Goal: Task Accomplishment & Management: Complete application form

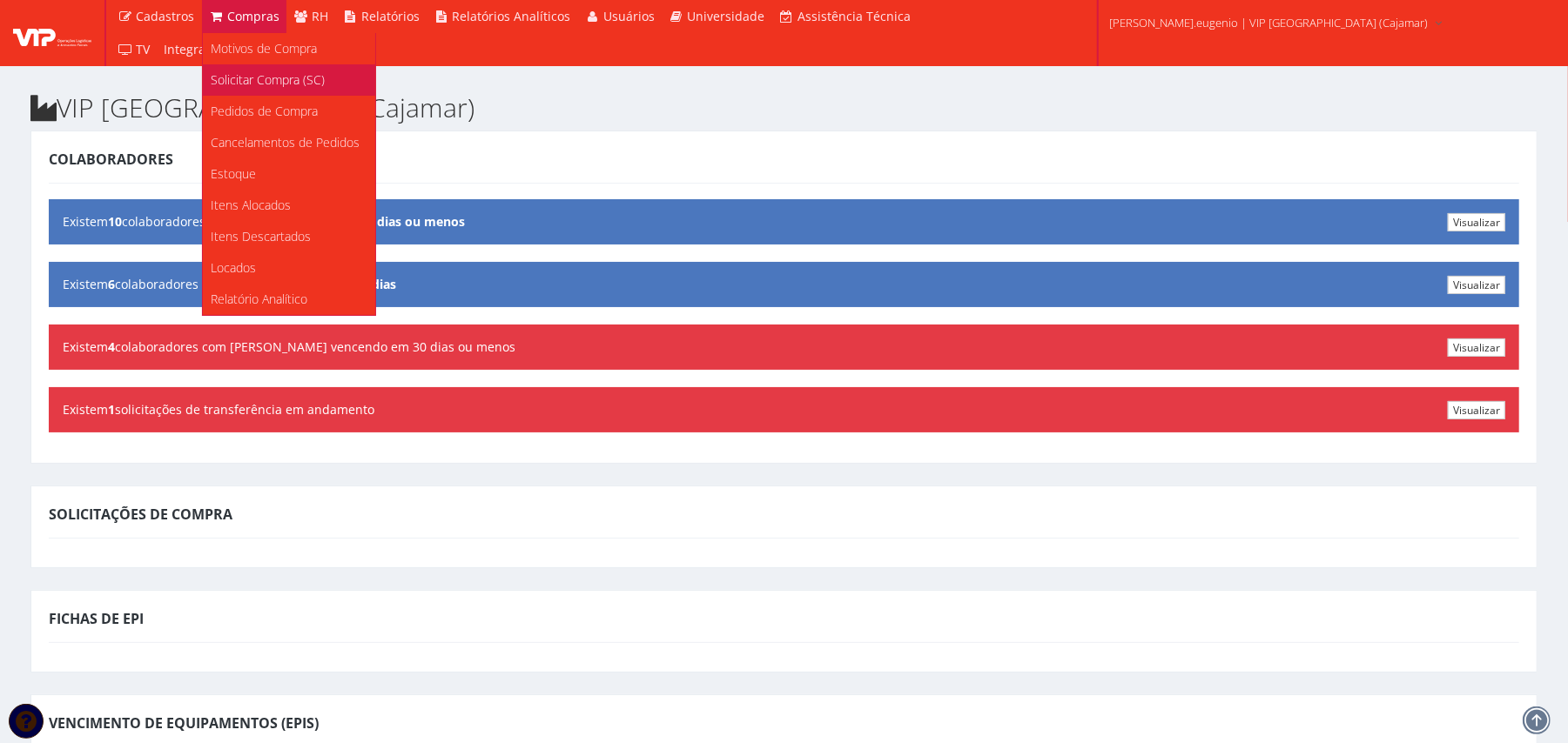
click at [265, 83] on span "Solicitar Compra (SC)" at bounding box center [269, 80] width 114 height 16
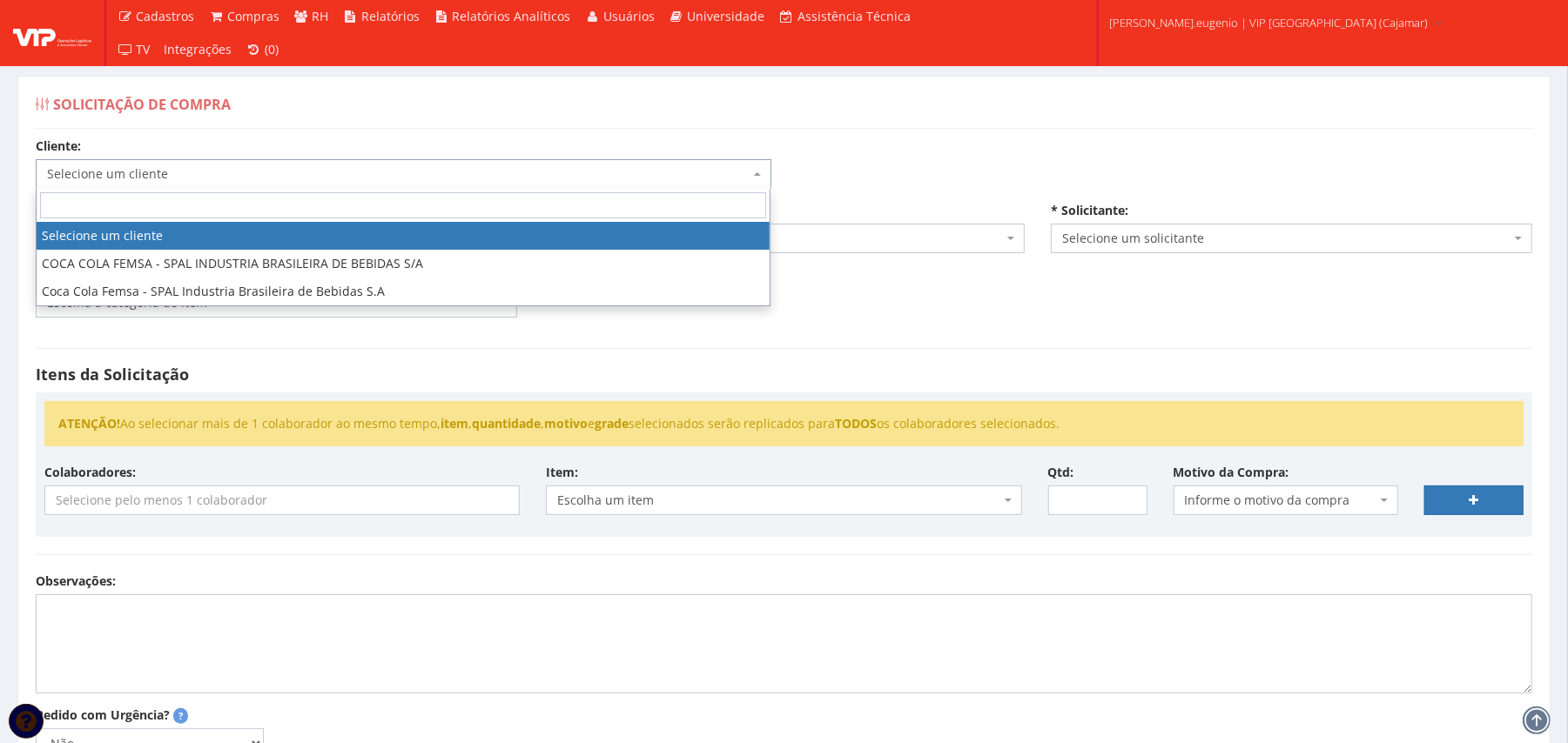
click at [285, 183] on span "Selecione um cliente" at bounding box center [398, 174] width 703 height 17
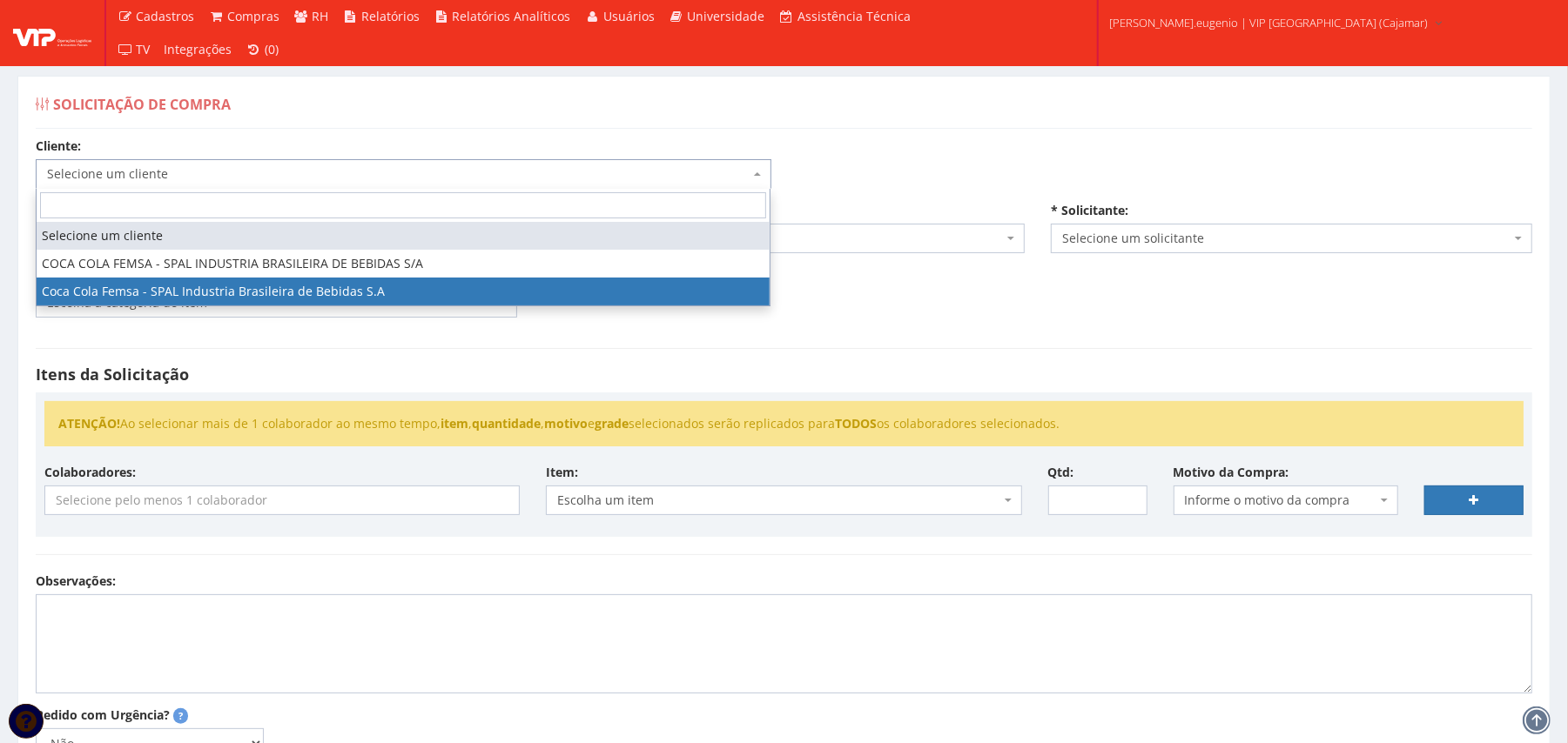
select select "51"
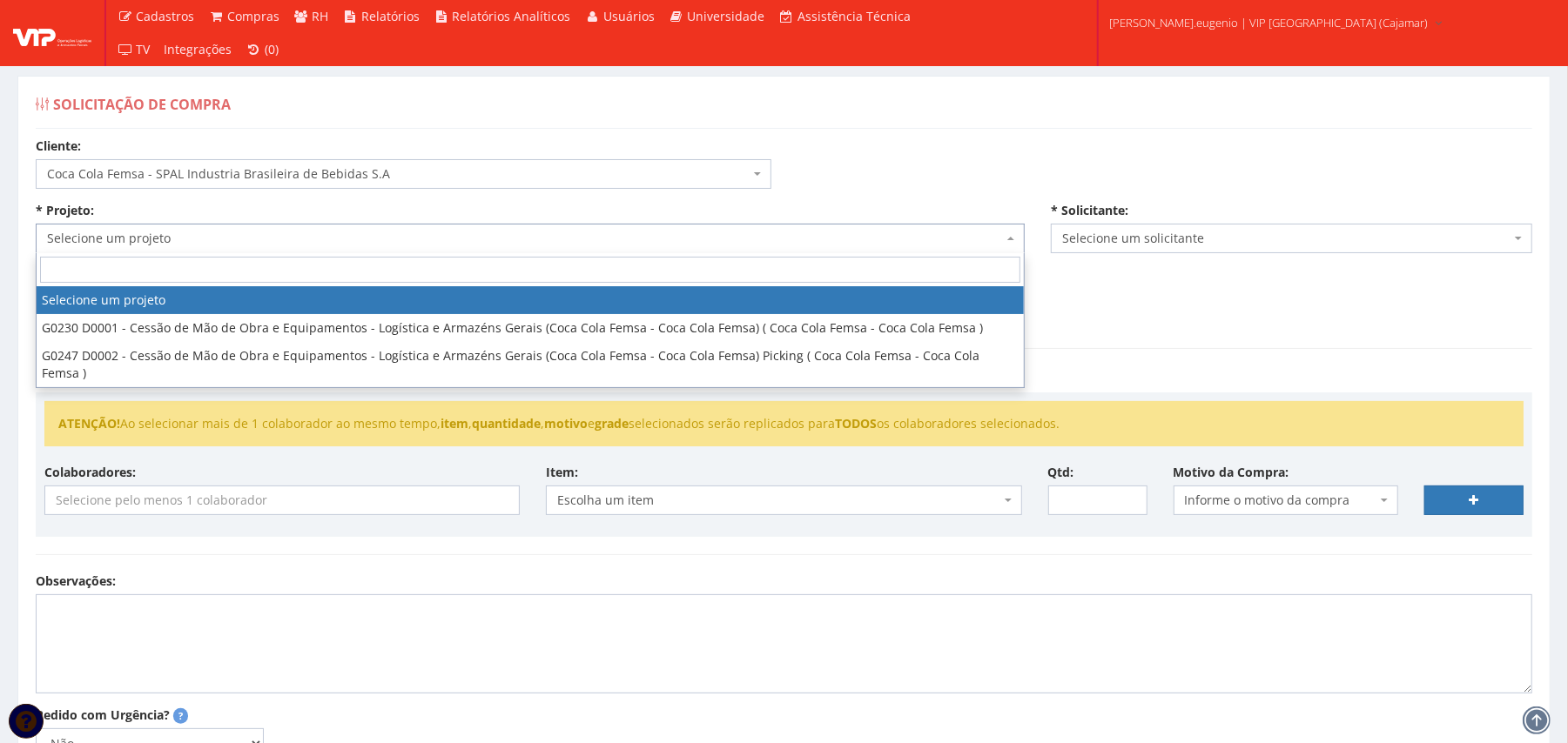
click at [334, 239] on span "Selecione um projeto" at bounding box center [525, 238] width 956 height 17
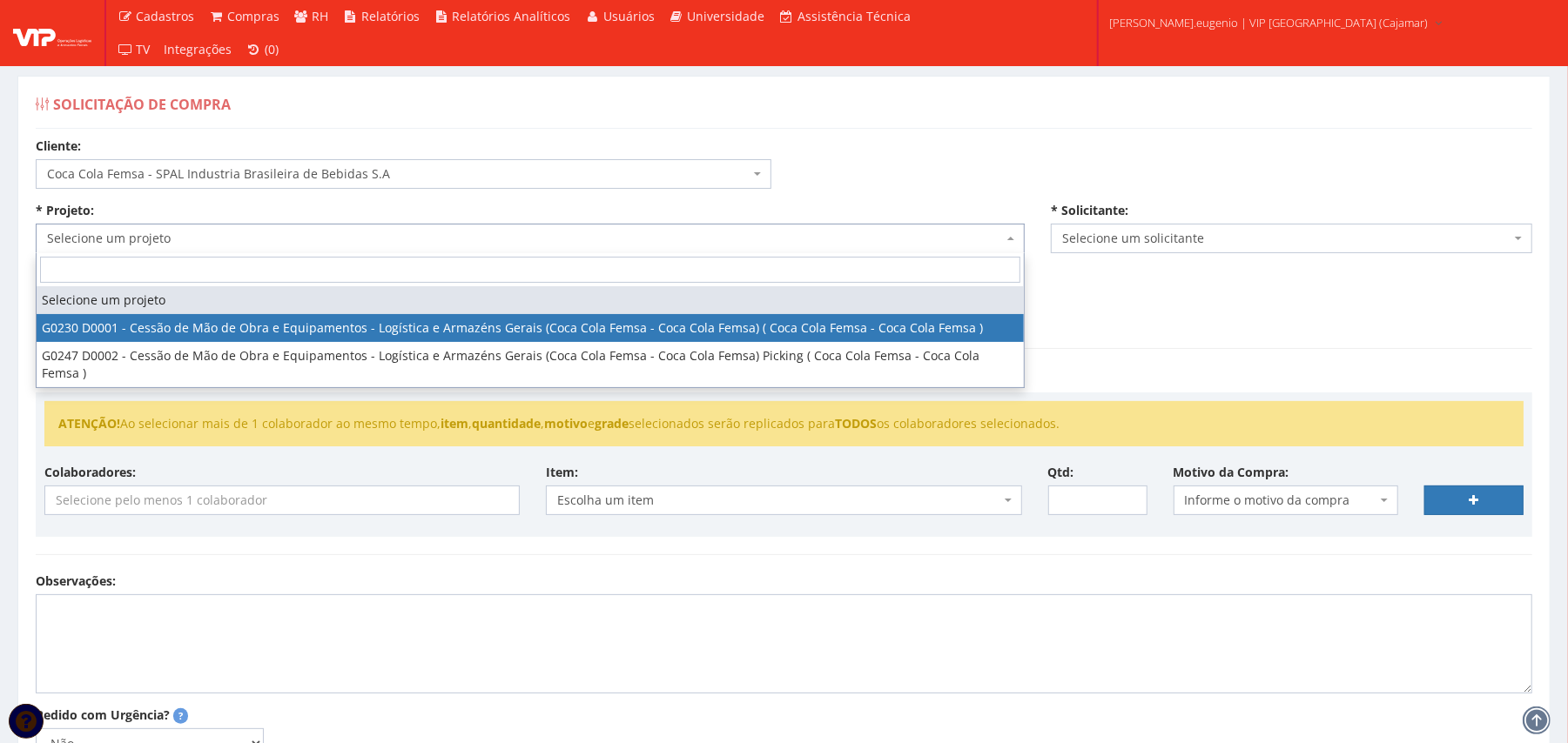
select select "230"
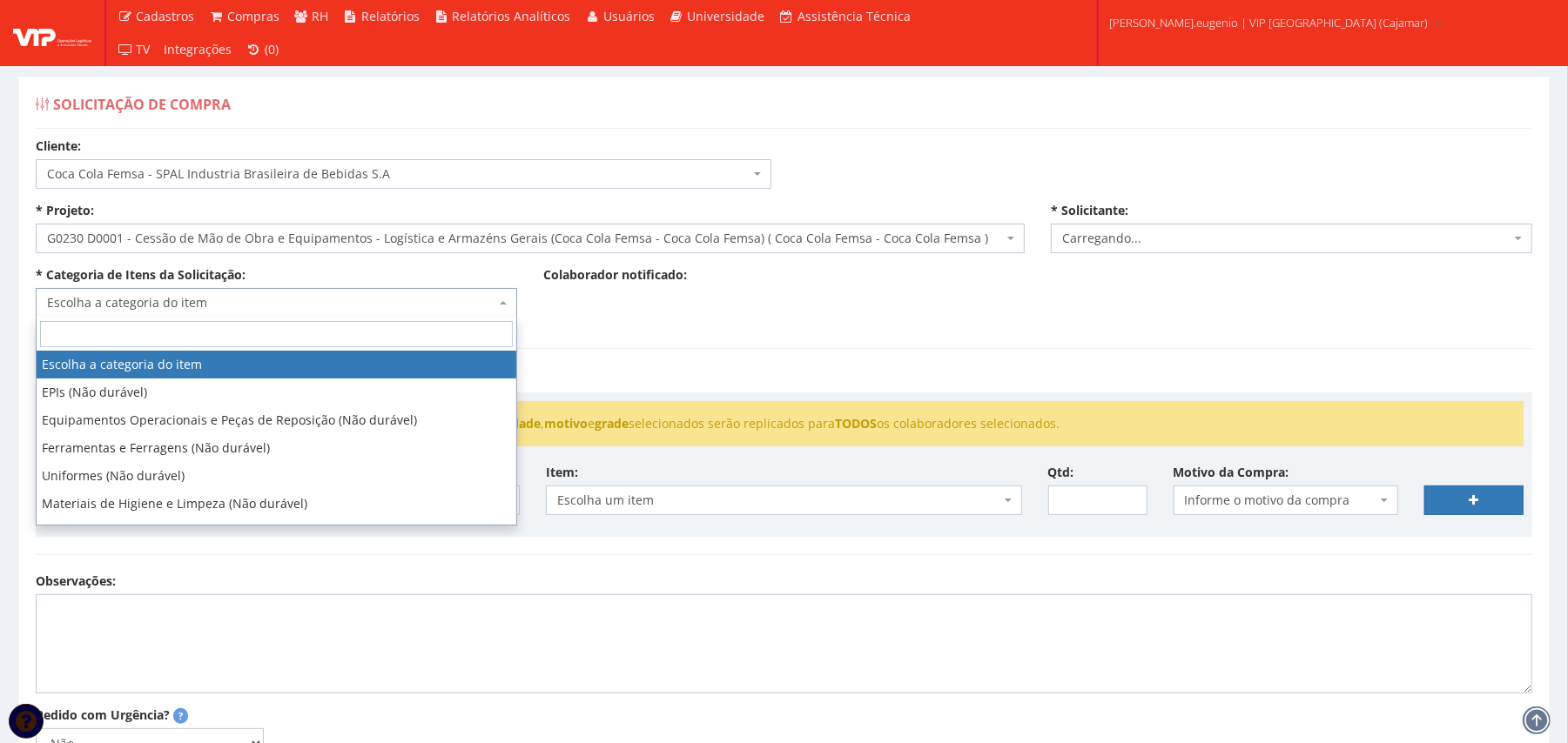
click at [293, 307] on span "Escolha a categoria do item" at bounding box center [271, 302] width 448 height 17
select select "2809"
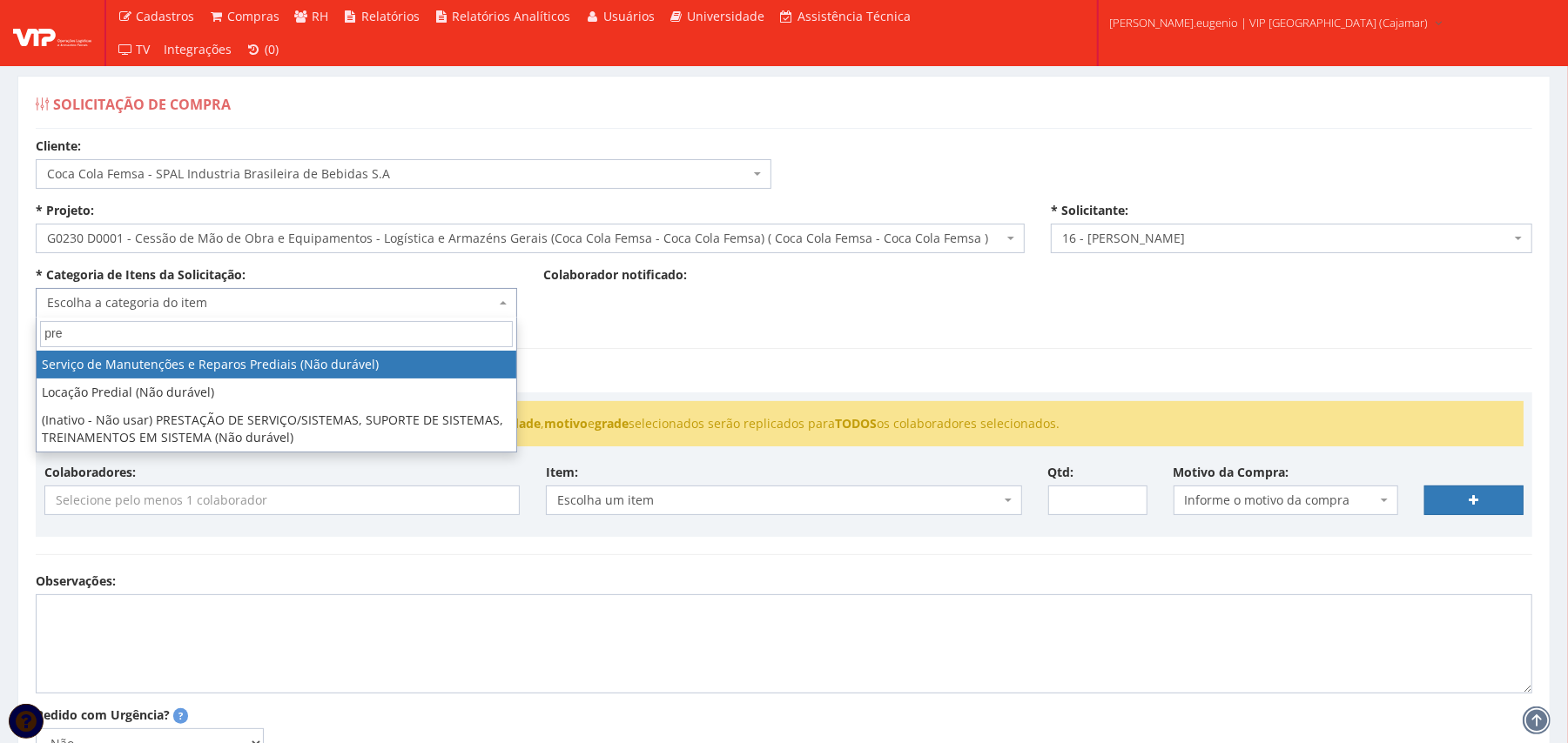
type input "pre"
select select "29"
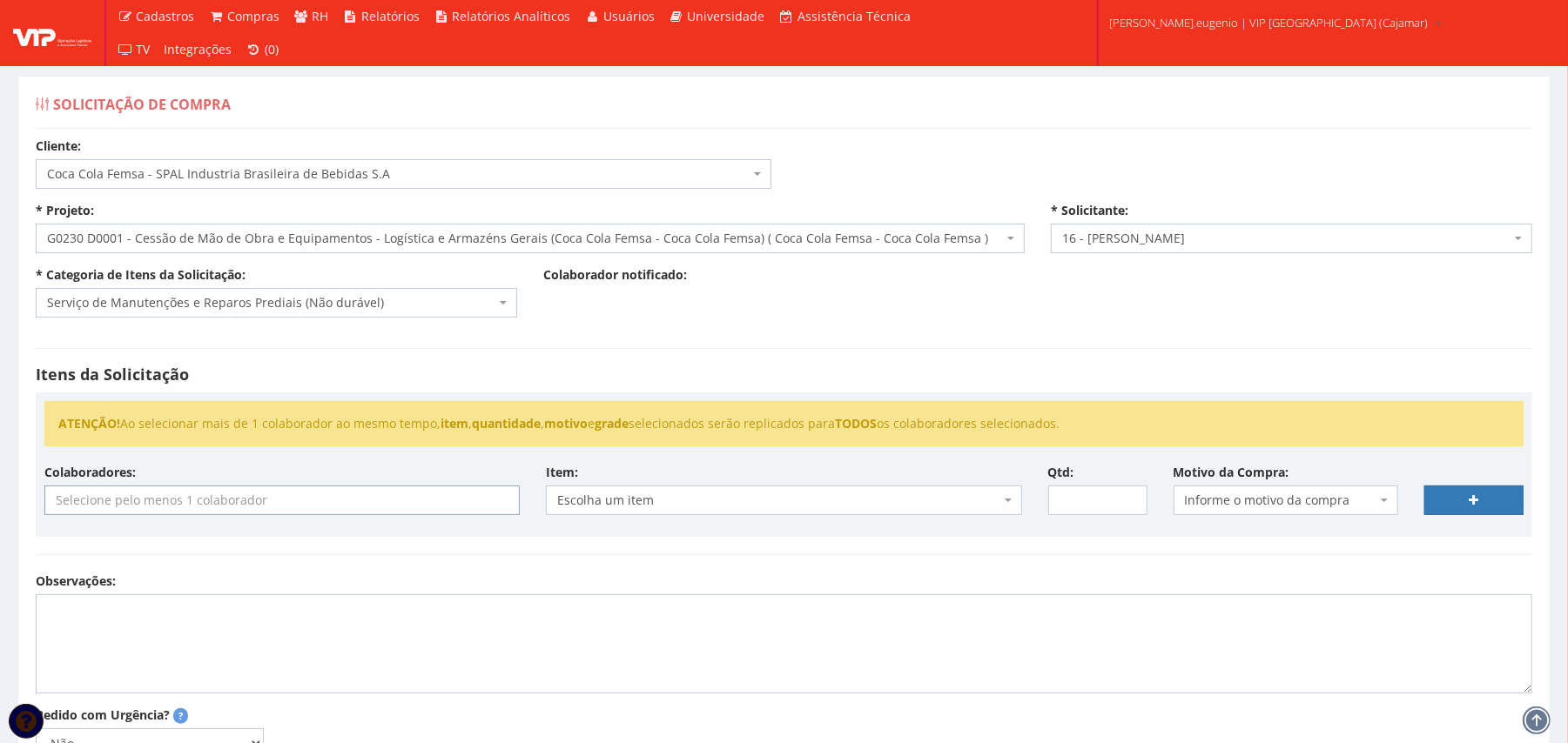
click at [291, 500] on input "search" at bounding box center [282, 500] width 473 height 28
type input "f"
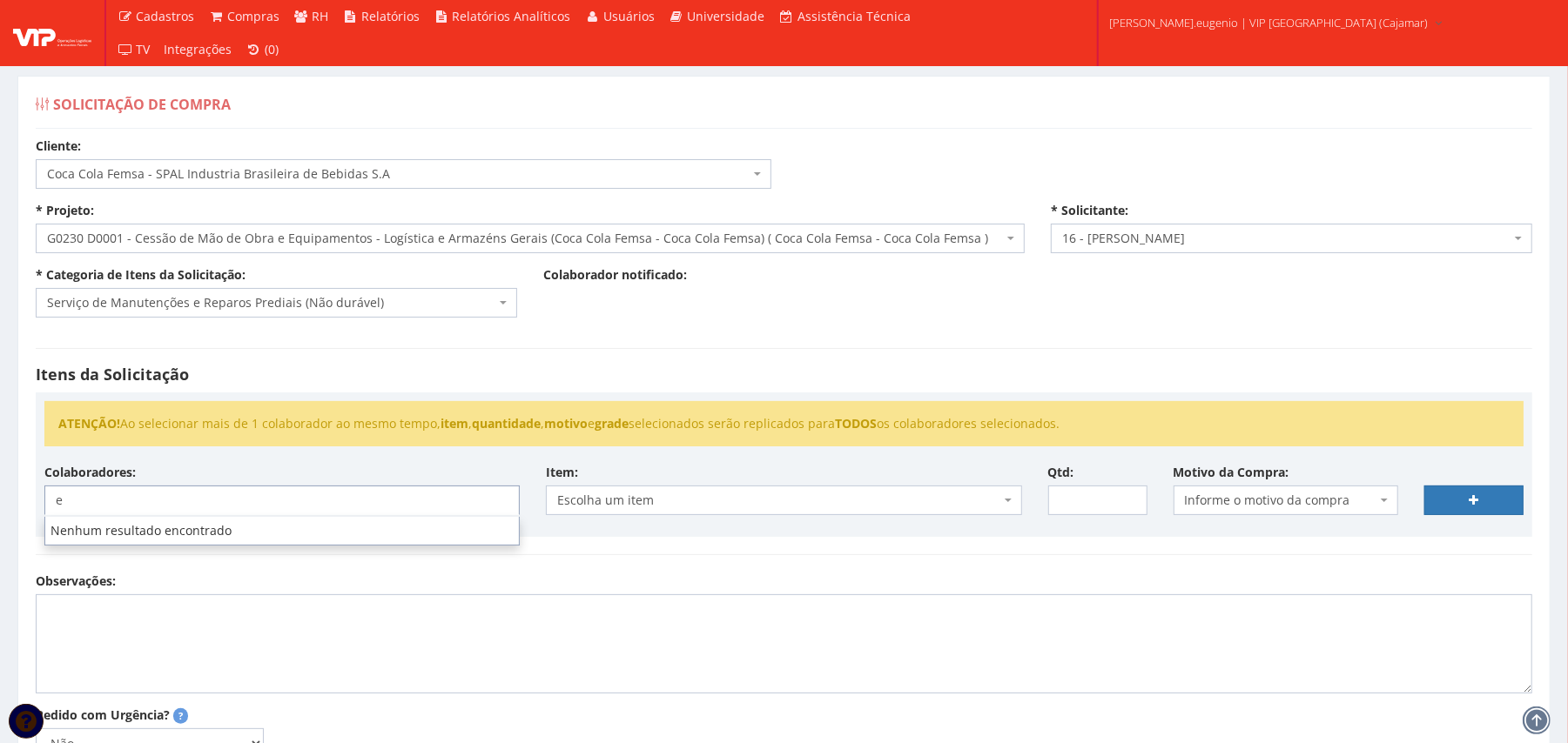
type input "e"
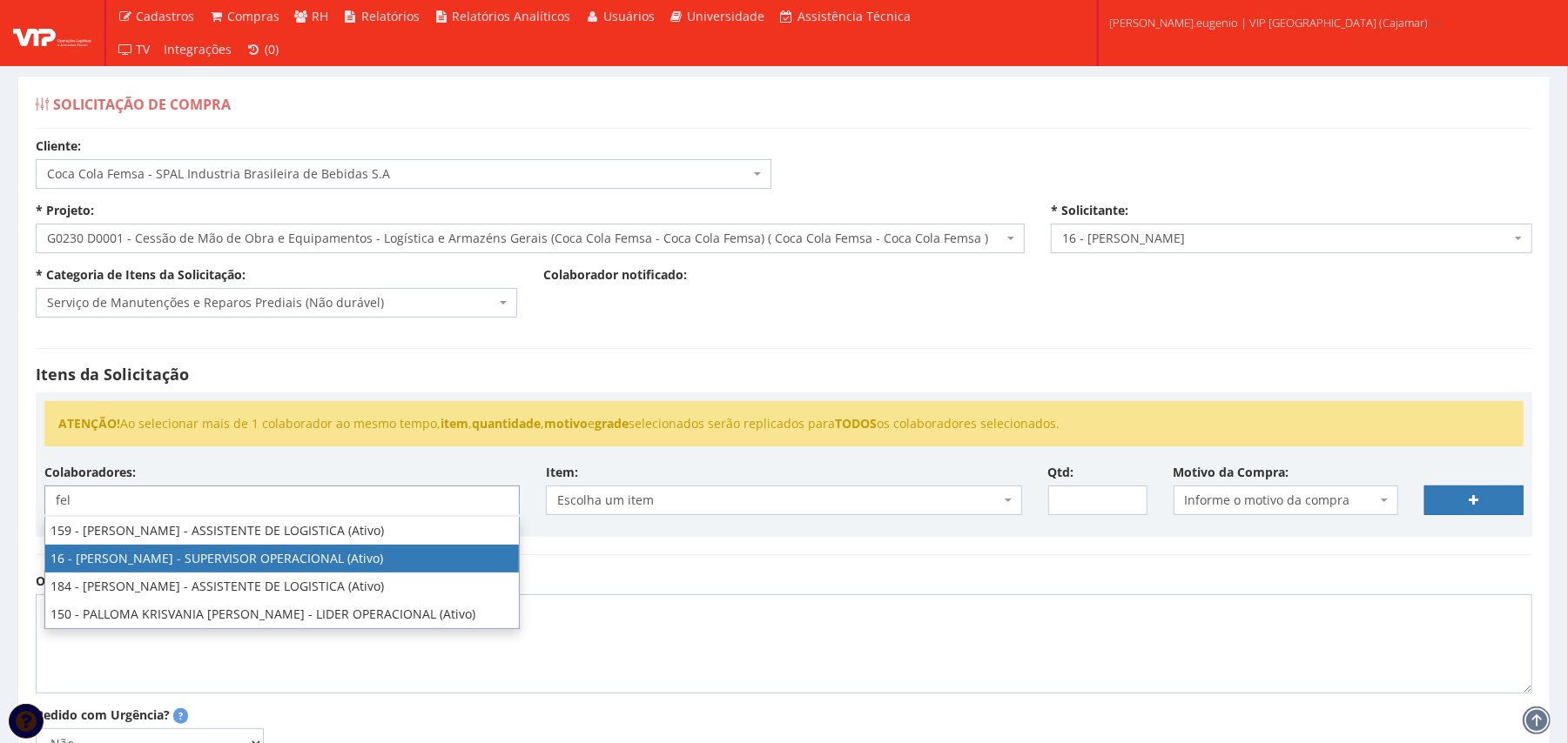
type input "fel"
select select "2809"
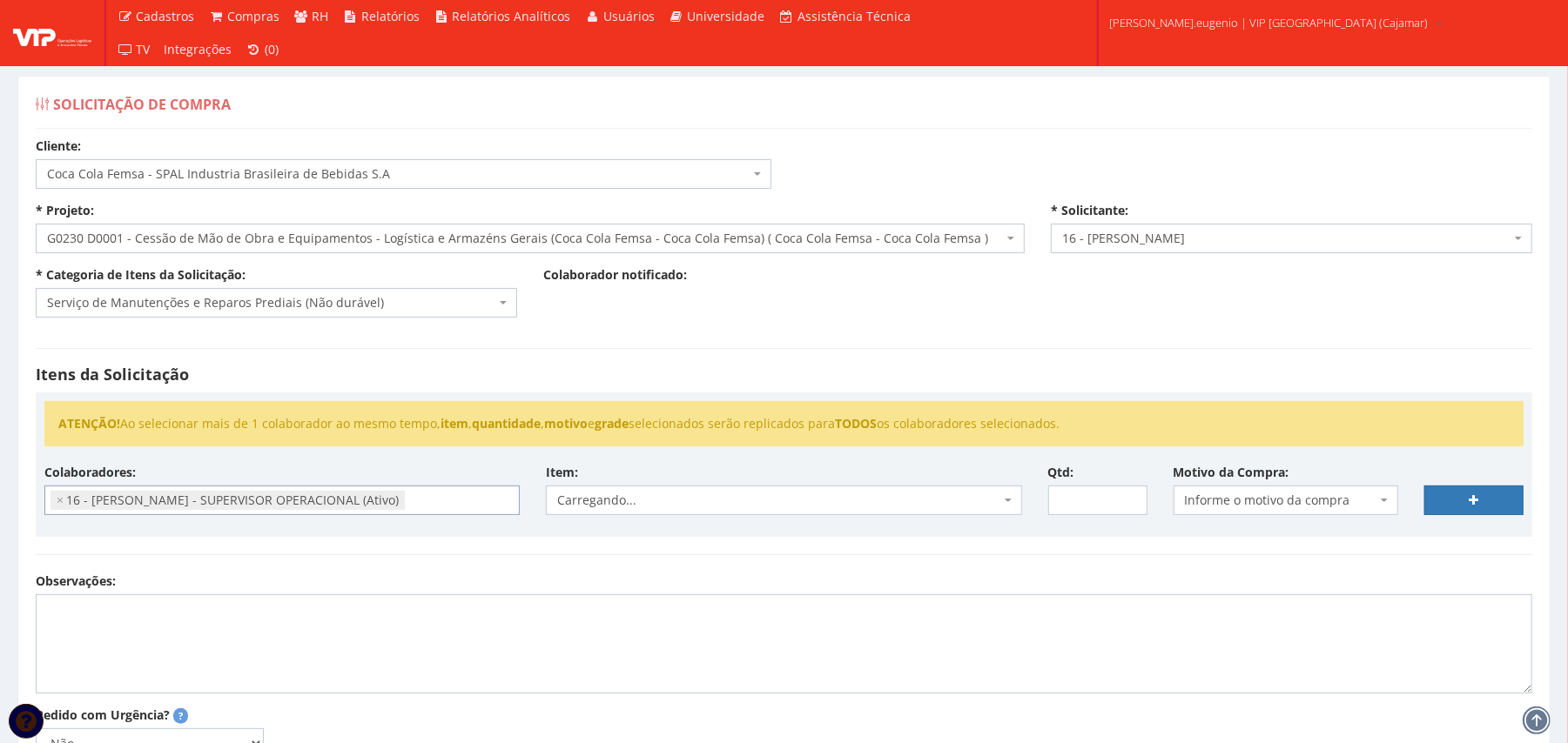
scroll to position [359, 0]
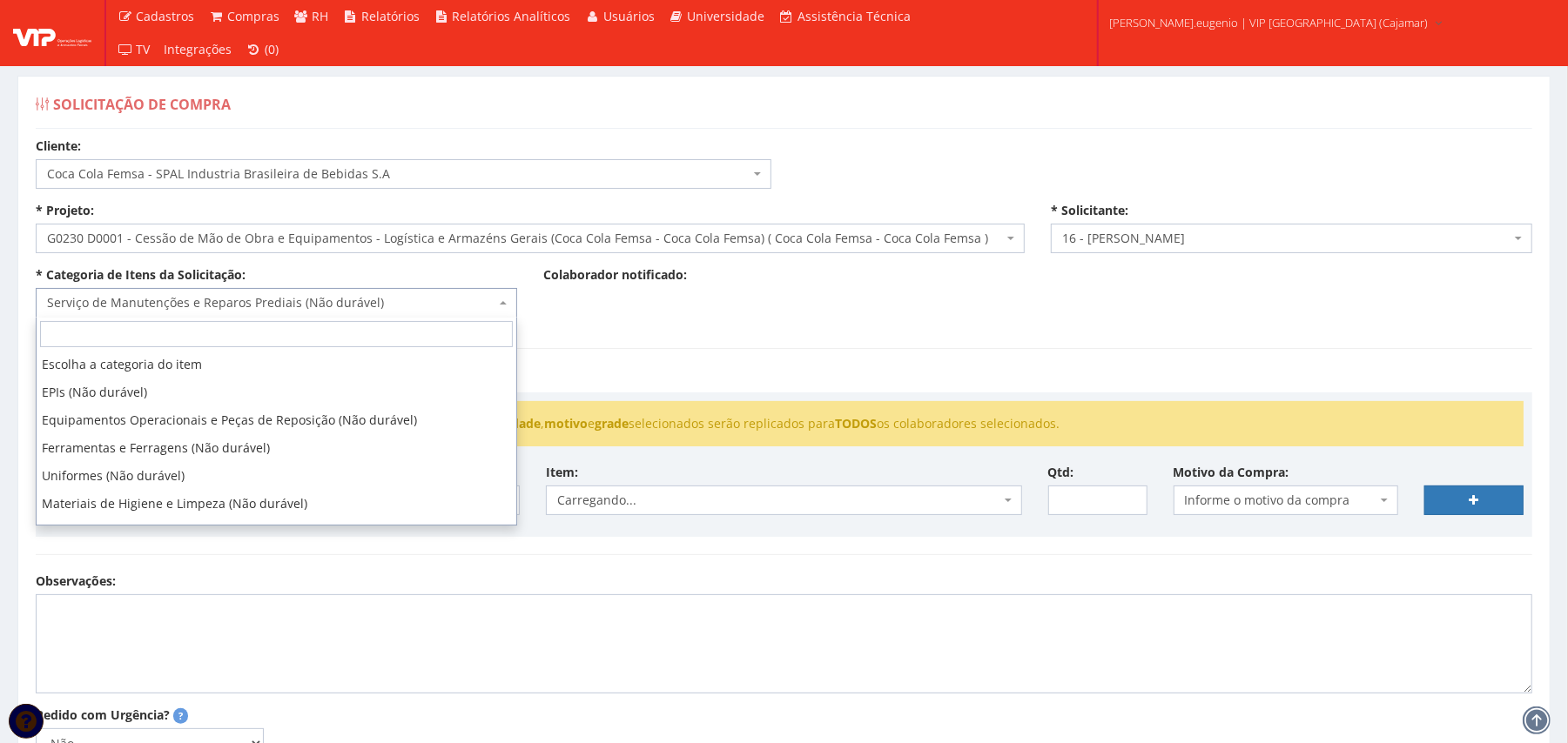
click at [375, 293] on span "Serviço de Manutenções e Reparos Prediais (Não durável)" at bounding box center [276, 302] width 482 height 30
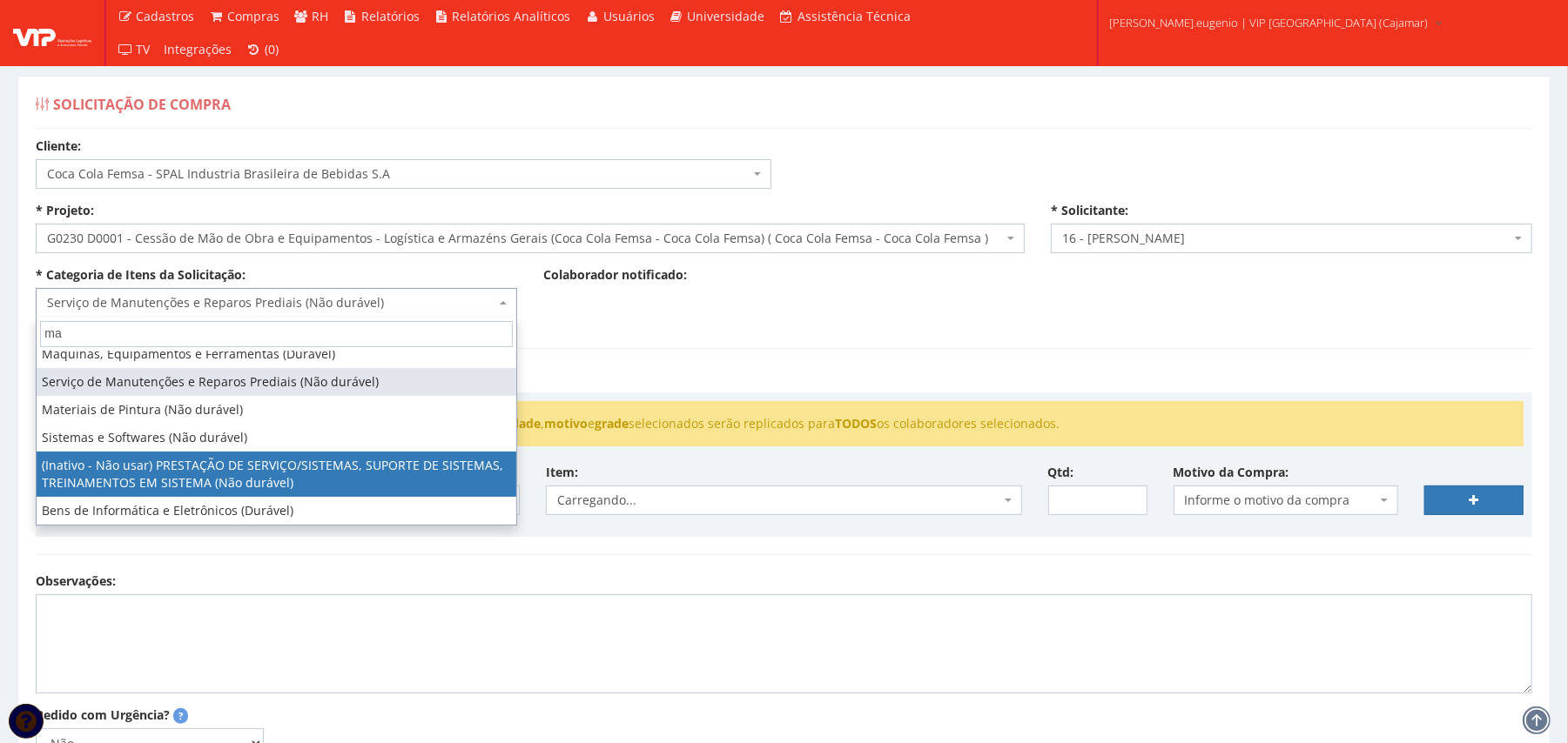
scroll to position [0, 0]
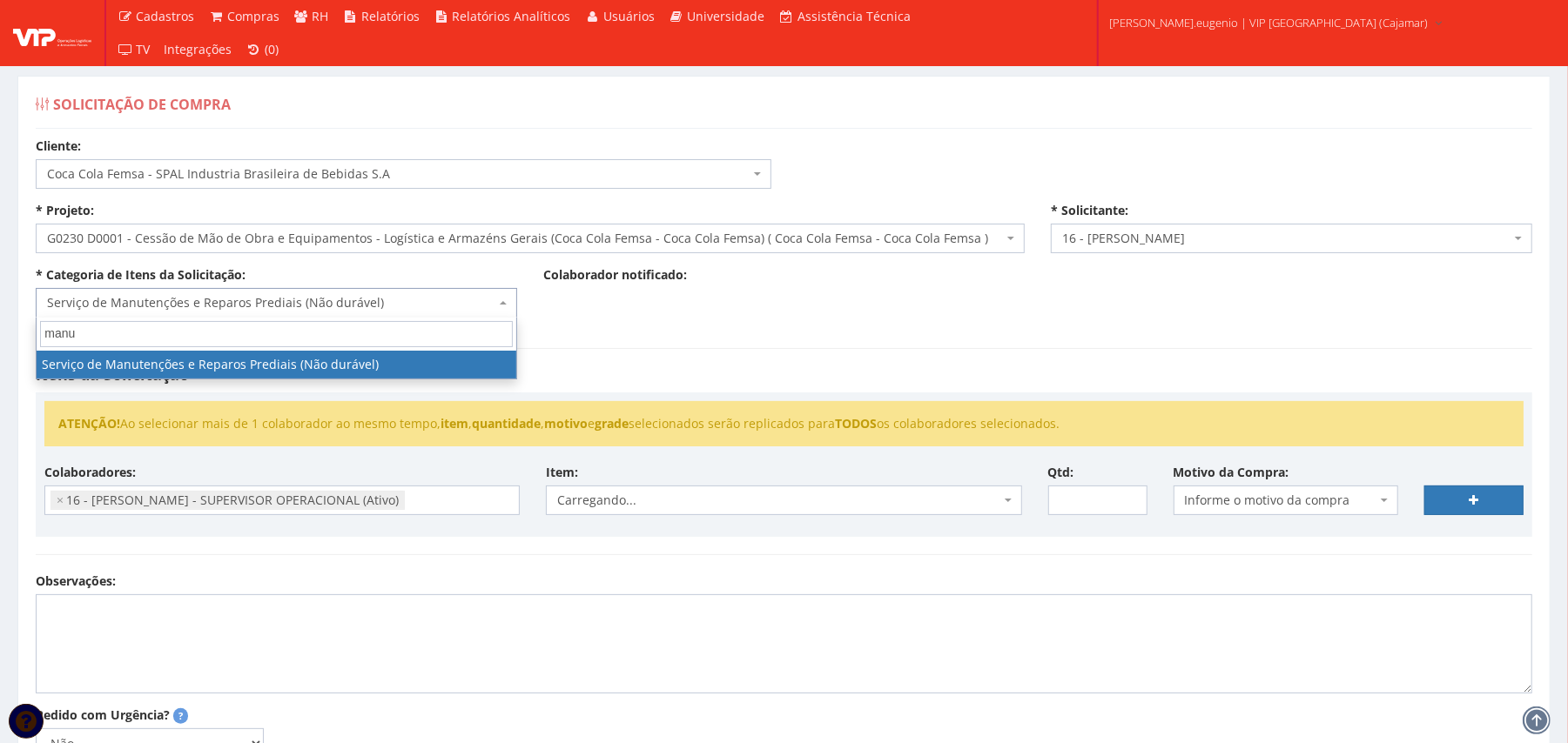
type input "manu"
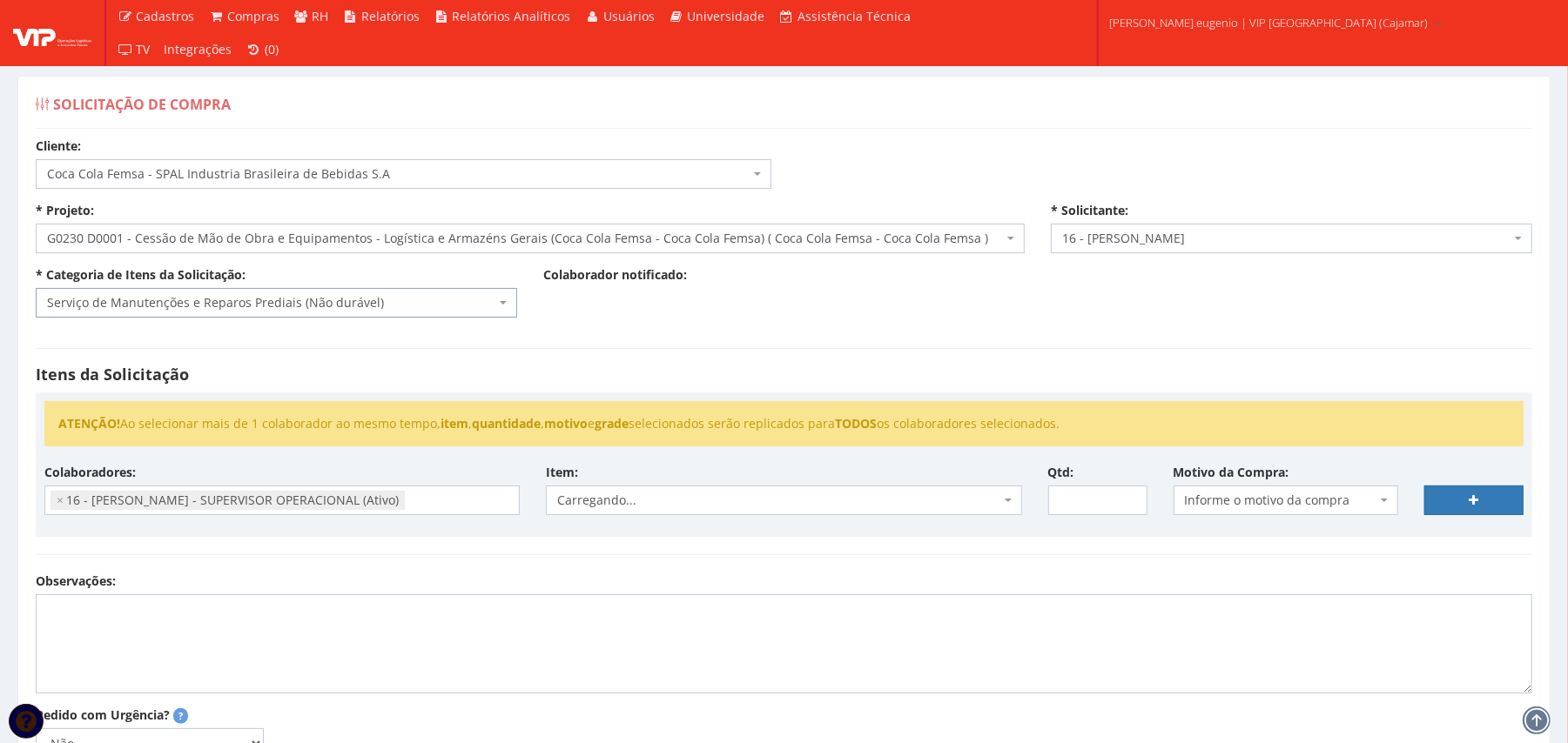
click at [799, 556] on hr at bounding box center [783, 555] width 1496 height 1
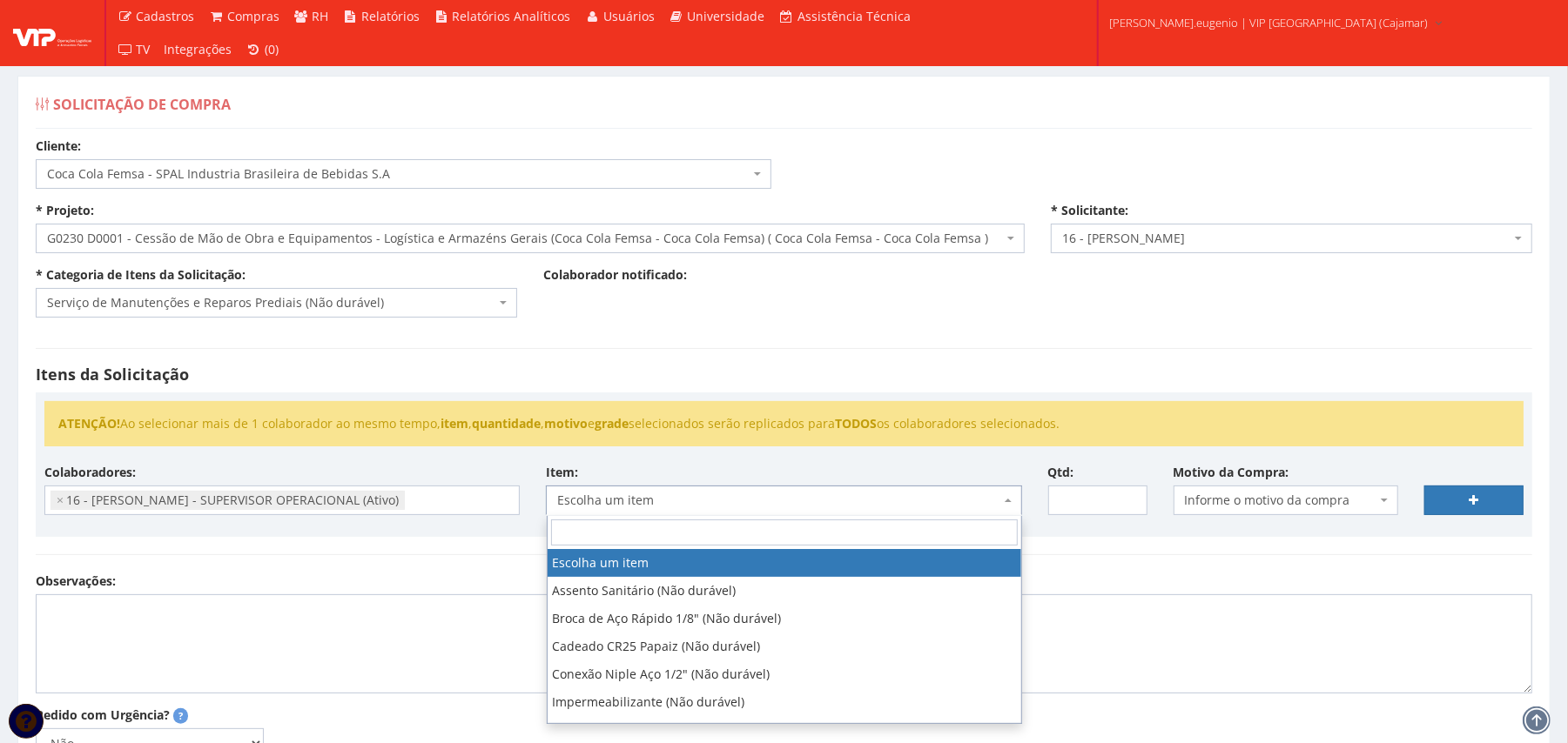
click at [818, 515] on body "Cadastros Clientes Unidades Subclientes Unidades de Subclientes Projetos Vagas …" at bounding box center [784, 492] width 1568 height 986
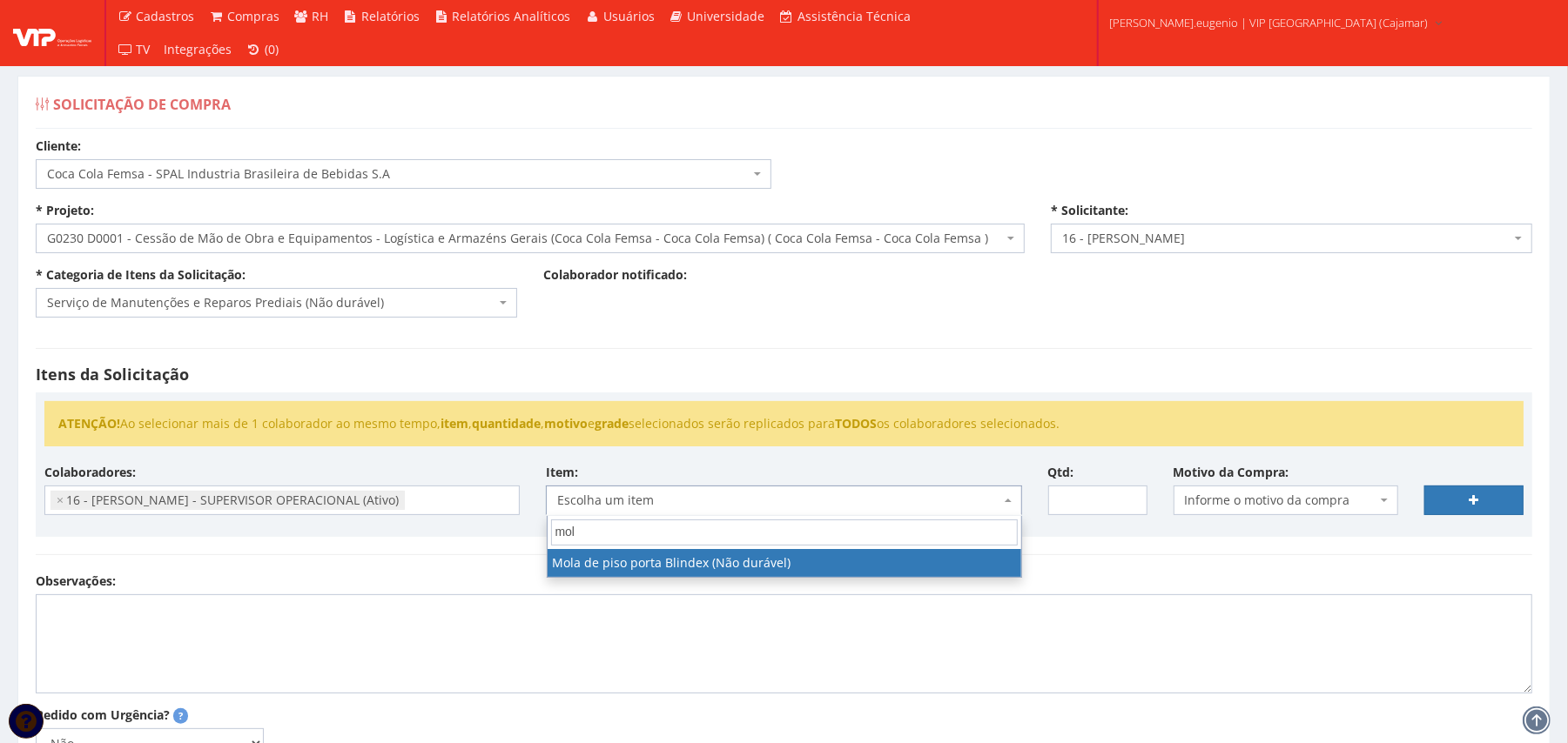
type input "mol"
select select "2669"
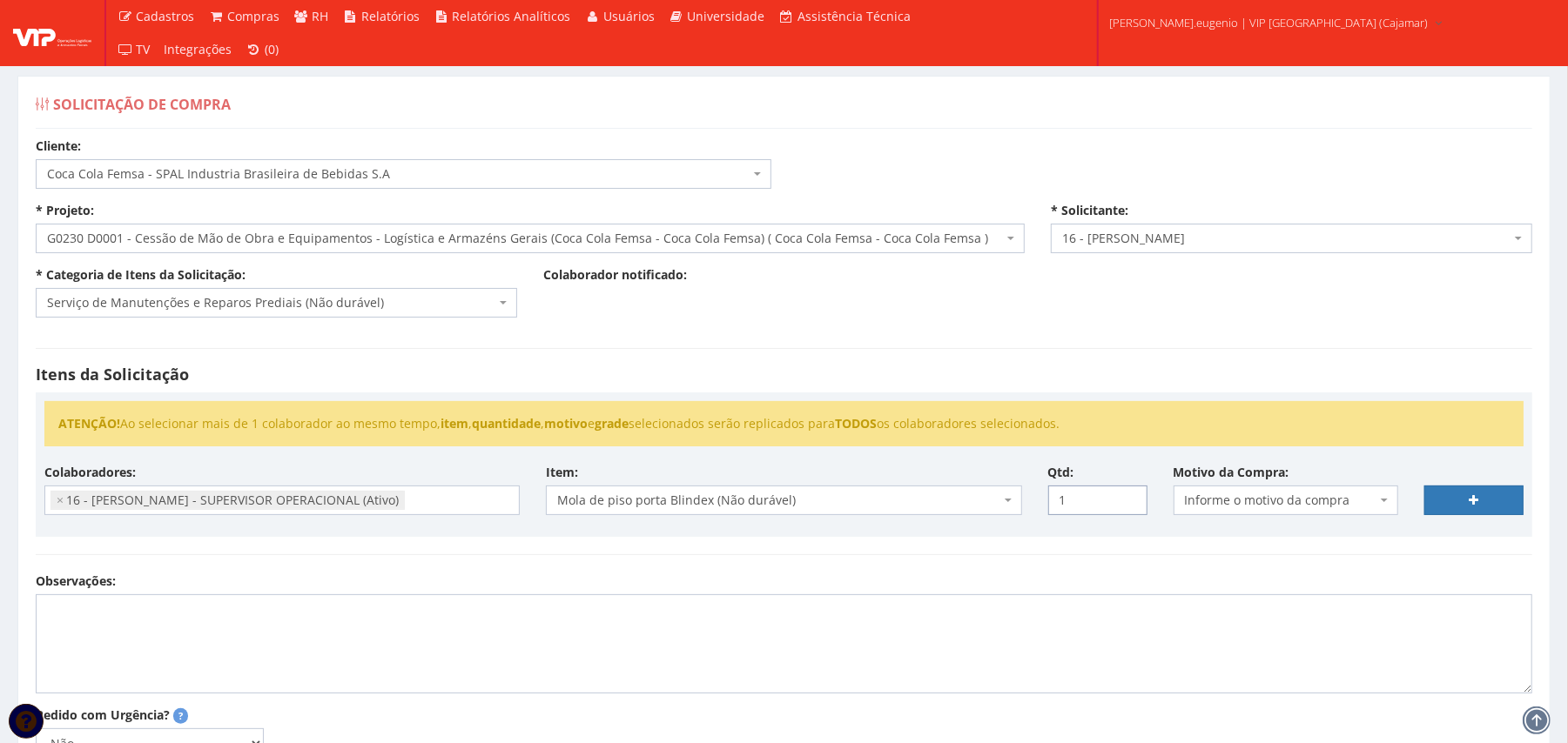
click at [1128, 494] on input "1" at bounding box center [1098, 500] width 100 height 30
type input "2"
click at [1128, 494] on input "2" at bounding box center [1098, 500] width 100 height 30
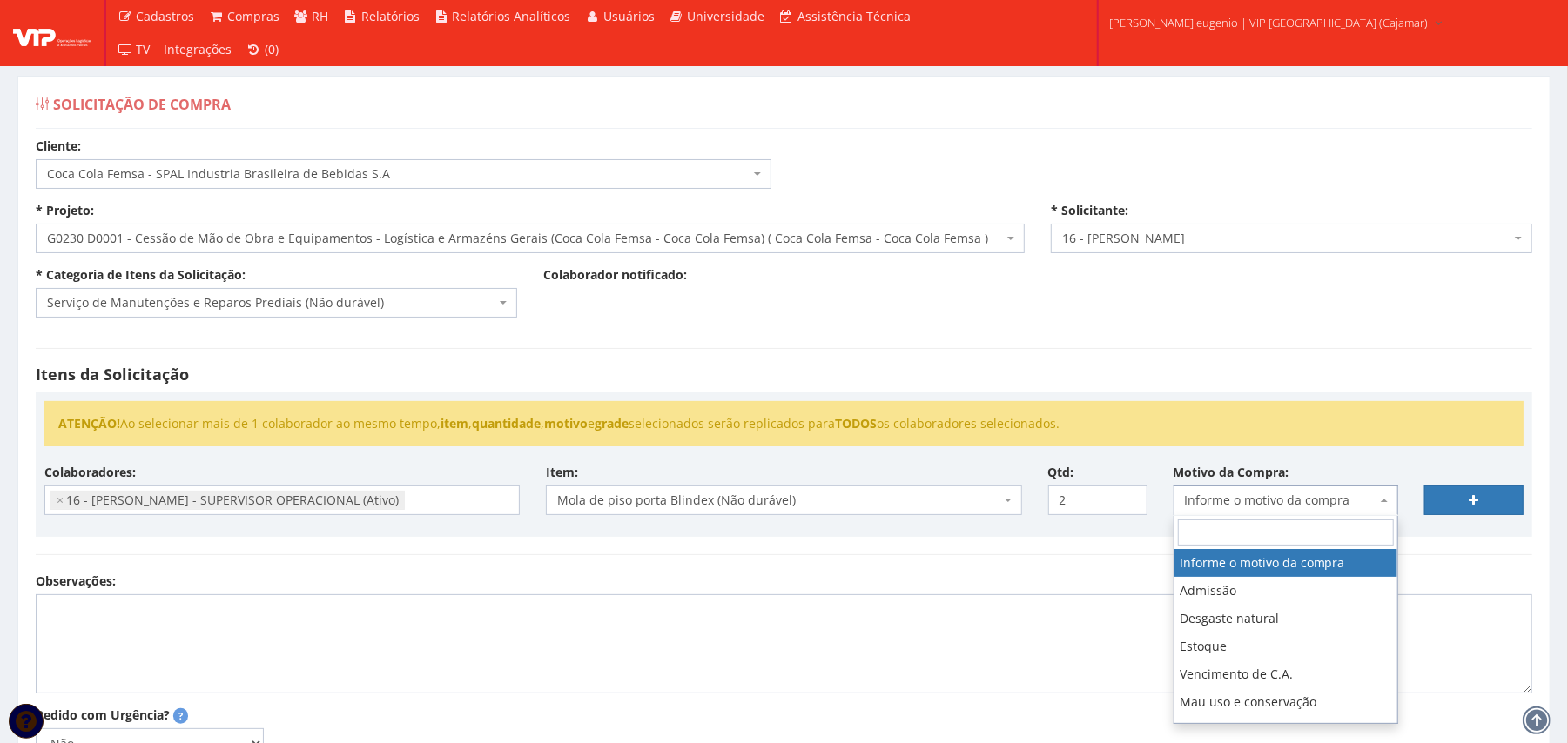
click at [1233, 500] on span "Informe o motivo da compra" at bounding box center [1281, 500] width 192 height 17
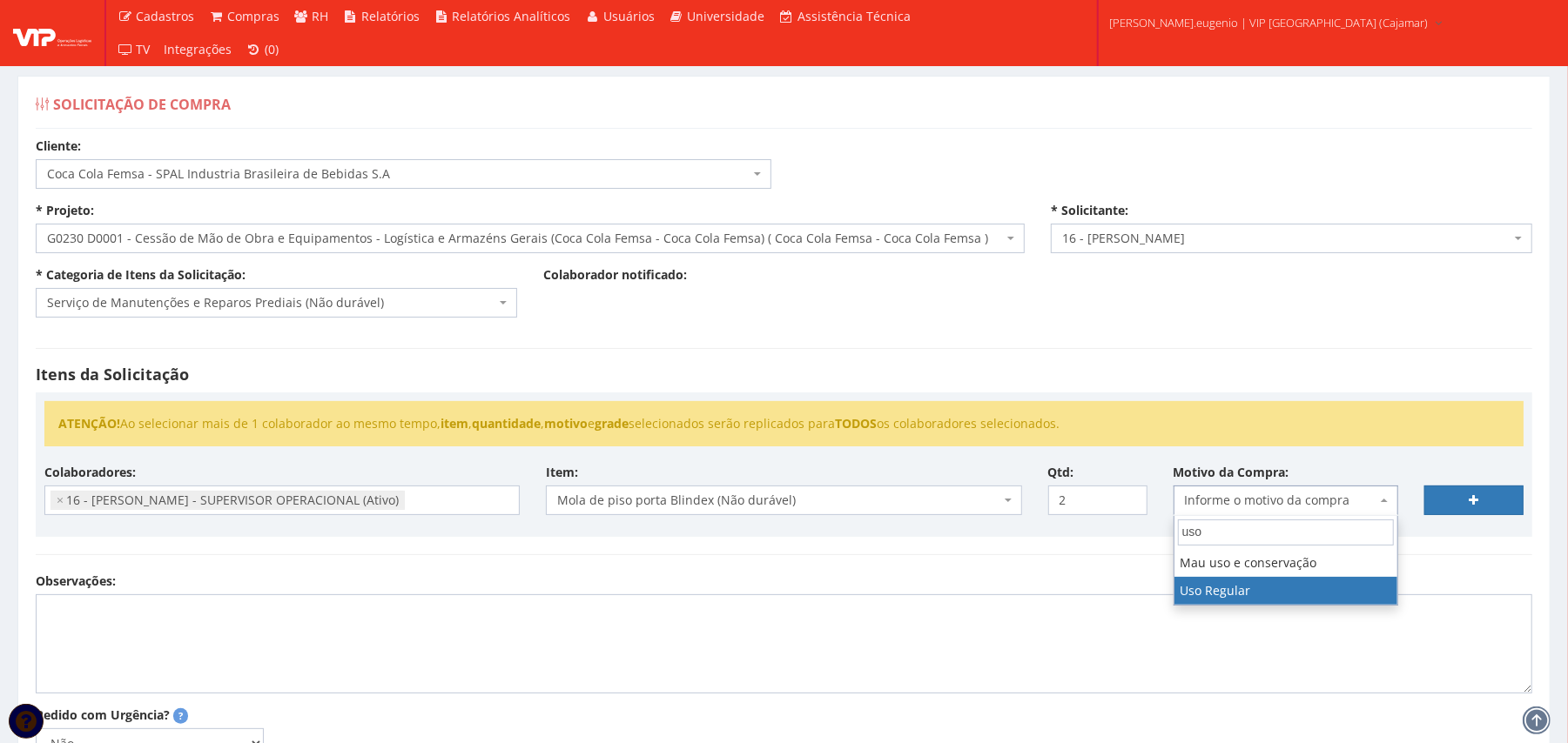
type input "uso"
select select "13"
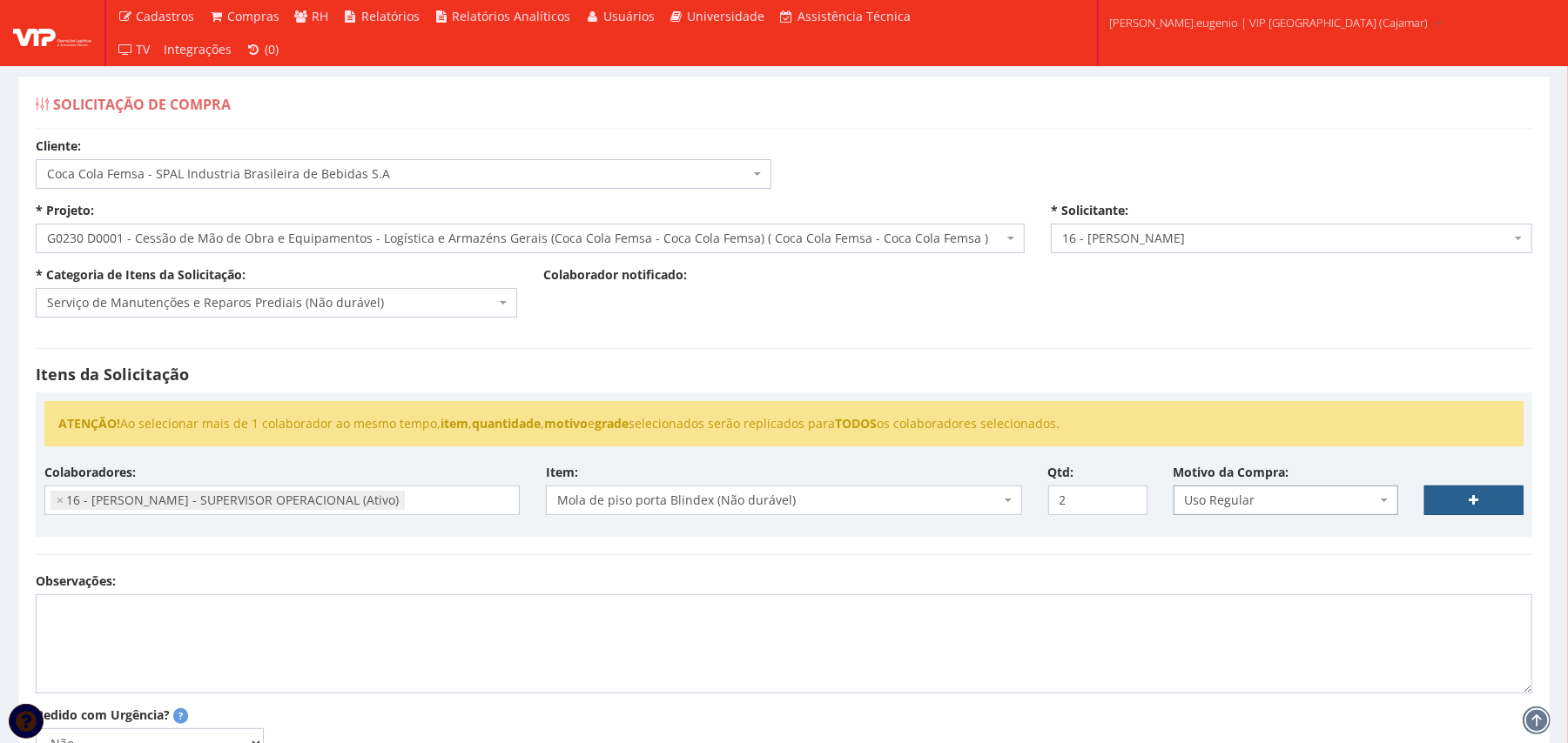
click at [1464, 498] on link at bounding box center [1474, 500] width 100 height 30
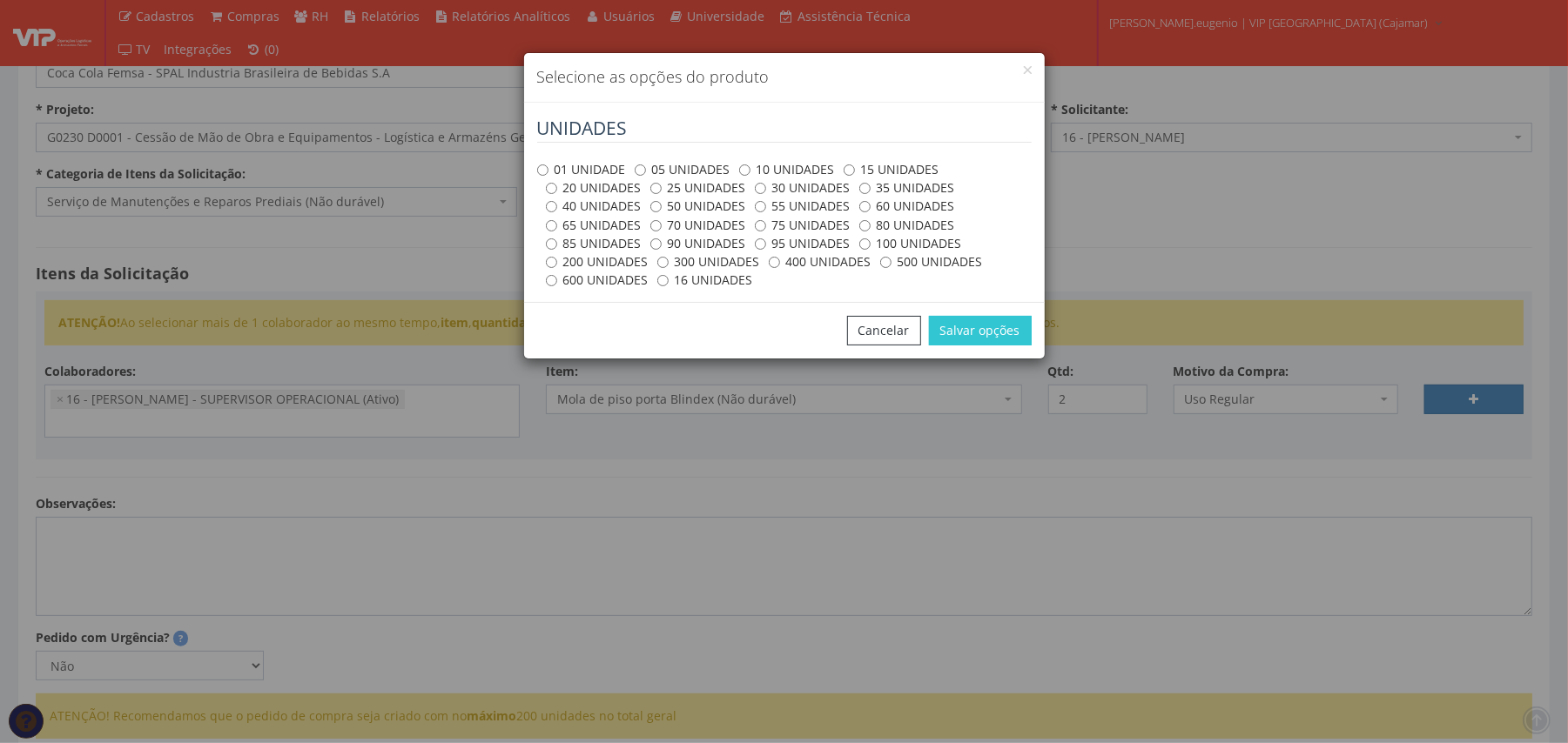
scroll to position [102, 0]
click at [585, 160] on div "01 UNIDADE 05 UNIDADES 10 UNIDADES 15 UNIDADES 20 UNIDADES 25 UNIDADES 30 UNIDA…" at bounding box center [784, 224] width 494 height 129
click at [597, 172] on label "01 UNIDADE" at bounding box center [581, 169] width 89 height 17
click at [549, 172] on input "01 UNIDADE" at bounding box center [542, 170] width 12 height 12
radio input "true"
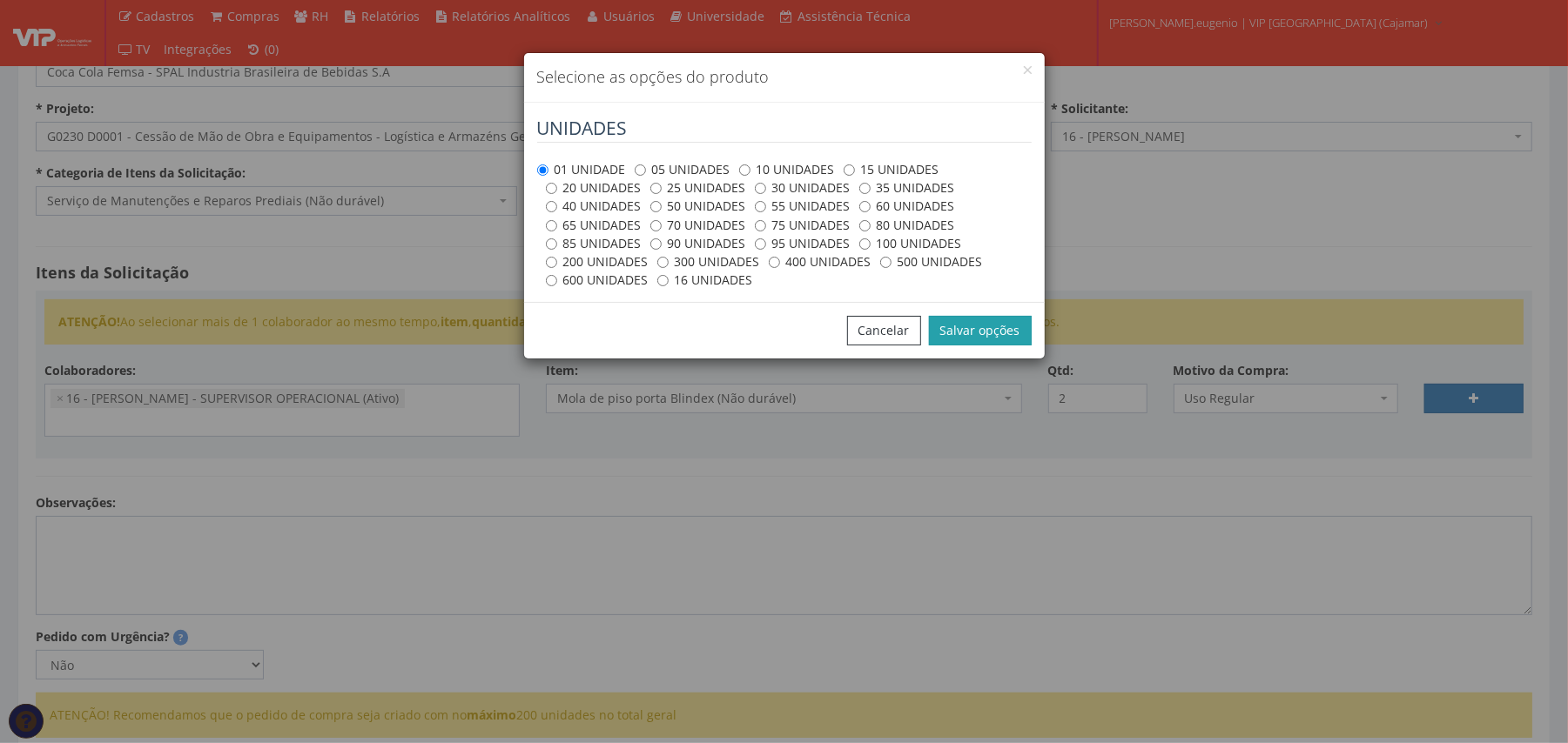
click at [960, 332] on button "Salvar opções" at bounding box center [980, 330] width 102 height 30
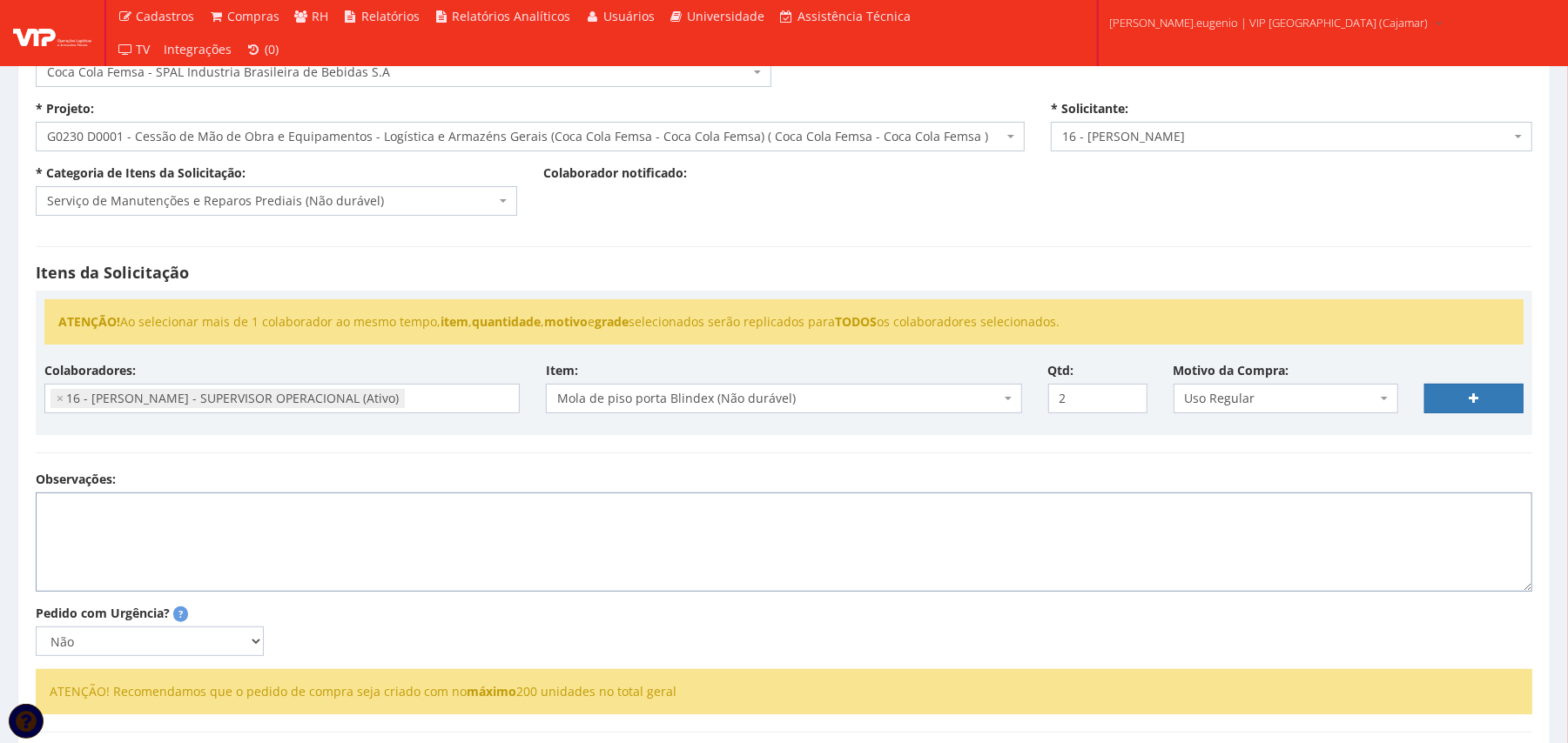
click at [206, 565] on textarea "Observações:" at bounding box center [783, 542] width 1496 height 100
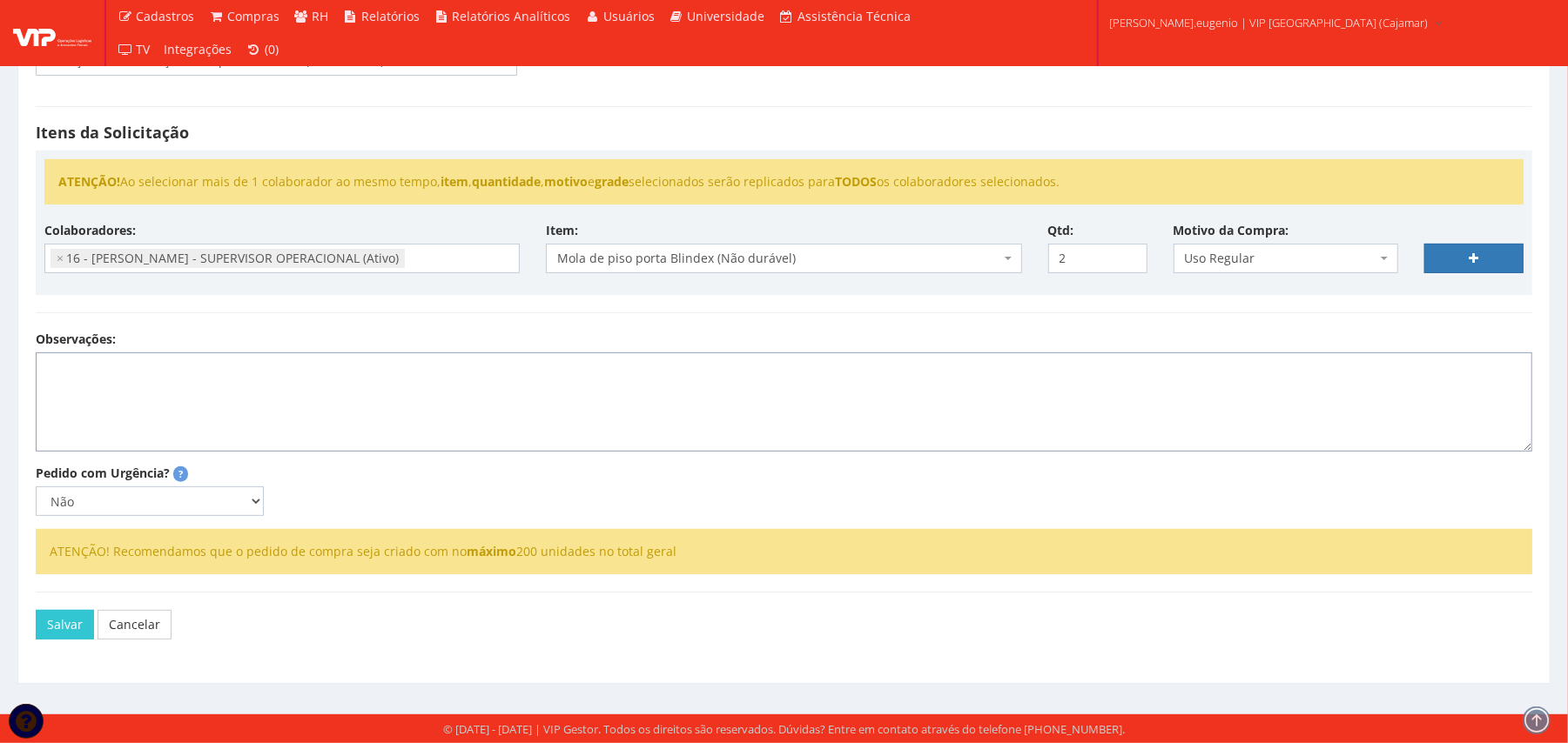
select select
type input "0"
select select
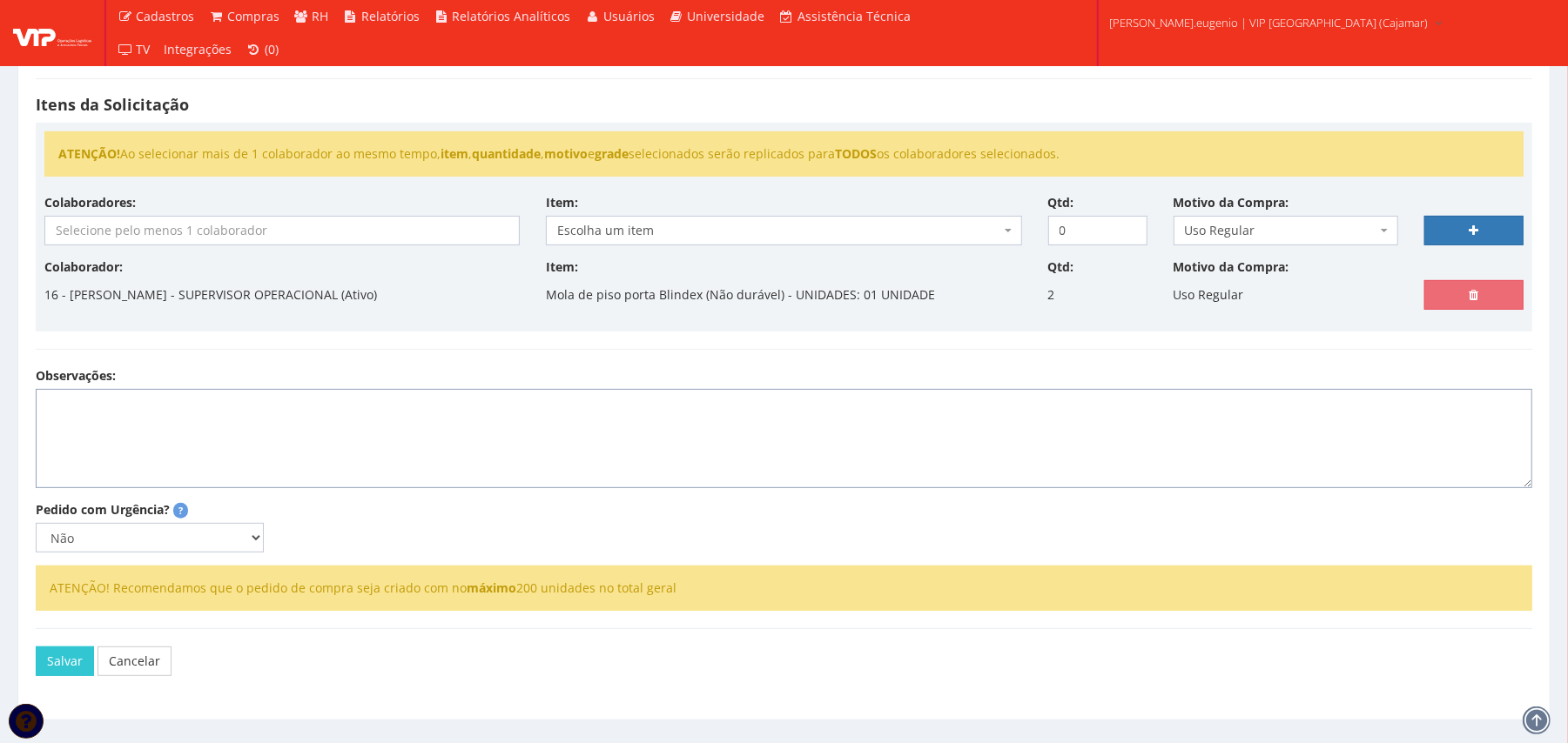
scroll to position [310, 0]
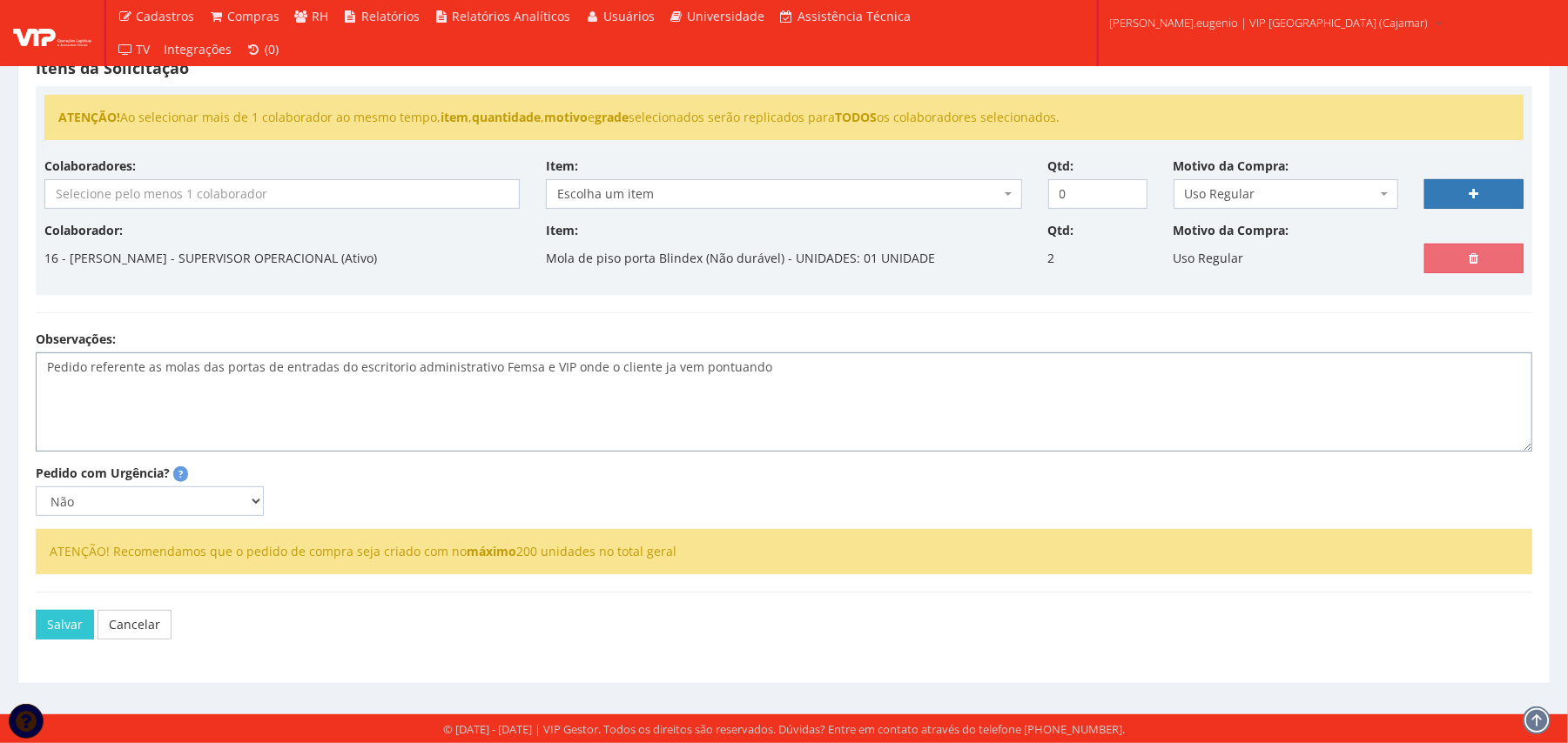
click at [213, 364] on textarea "Pedido referente as molas das portas de entradas do escritorio administrativo F…" at bounding box center [783, 403] width 1496 height 100
click at [771, 369] on textarea "Pedido referente as molas das portas de entradas do escritorio administrativo F…" at bounding box center [783, 403] width 1496 height 100
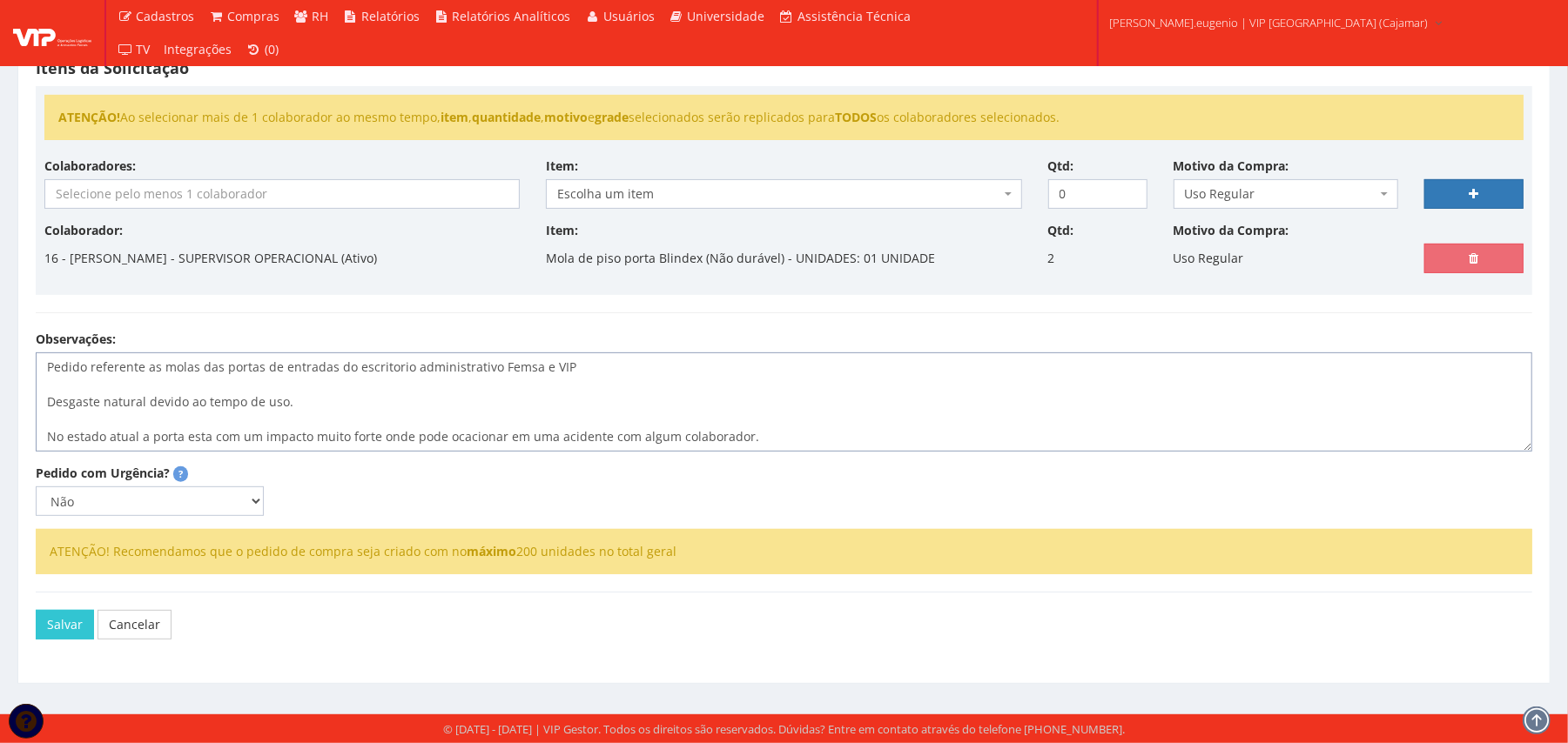
drag, startPoint x: 754, startPoint y: 432, endPoint x: 38, endPoint y: 360, distance: 719.6
click at [38, 360] on textarea "Pedido referente as molas das portas de entradas do escritorio administrativo F…" at bounding box center [783, 403] width 1496 height 100
type textarea "Pedido referente as molas das portas de entradas do escritorio administrativo F…"
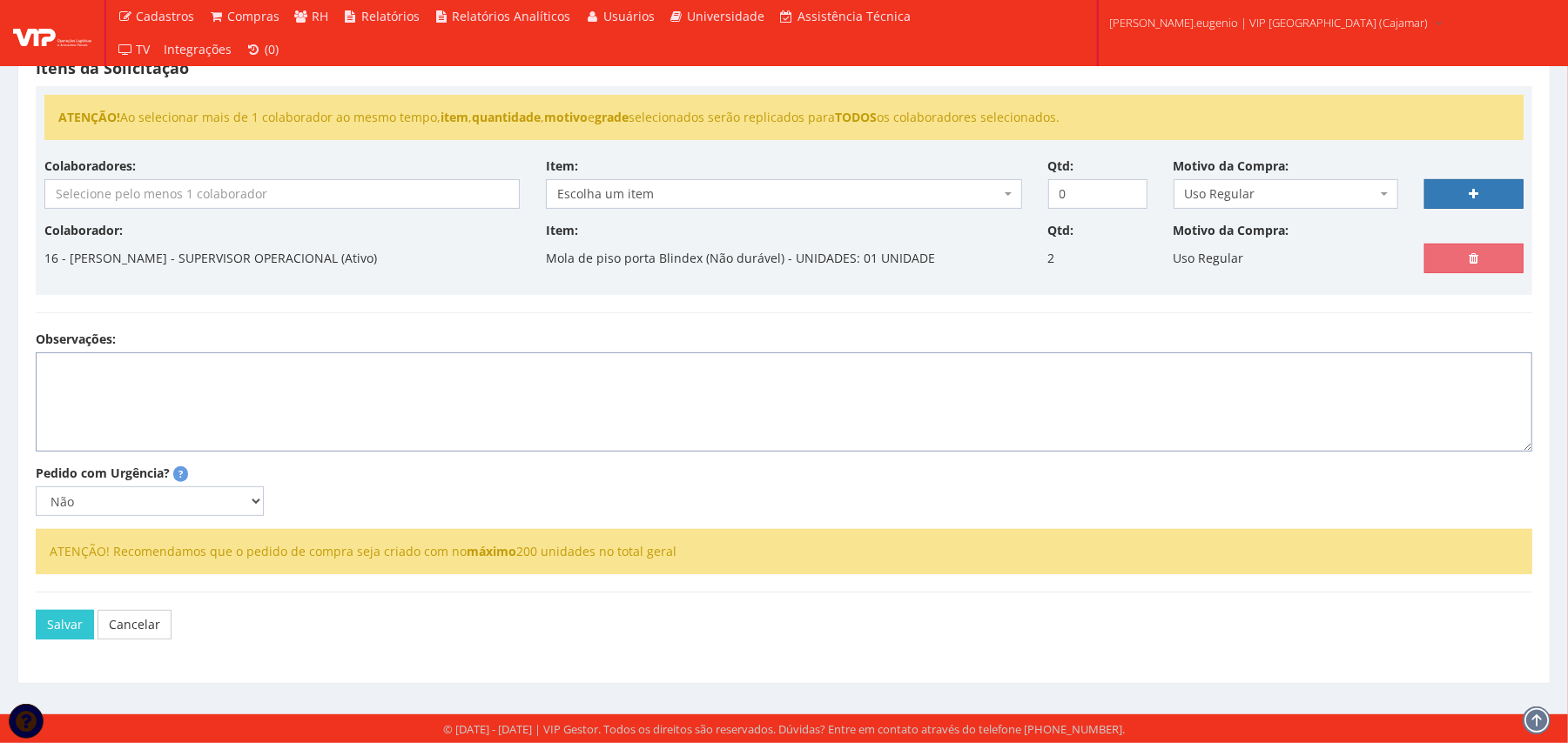
paste textarea "Solicito, por gentileza, a substituição das molas das portas de entrada do escr…"
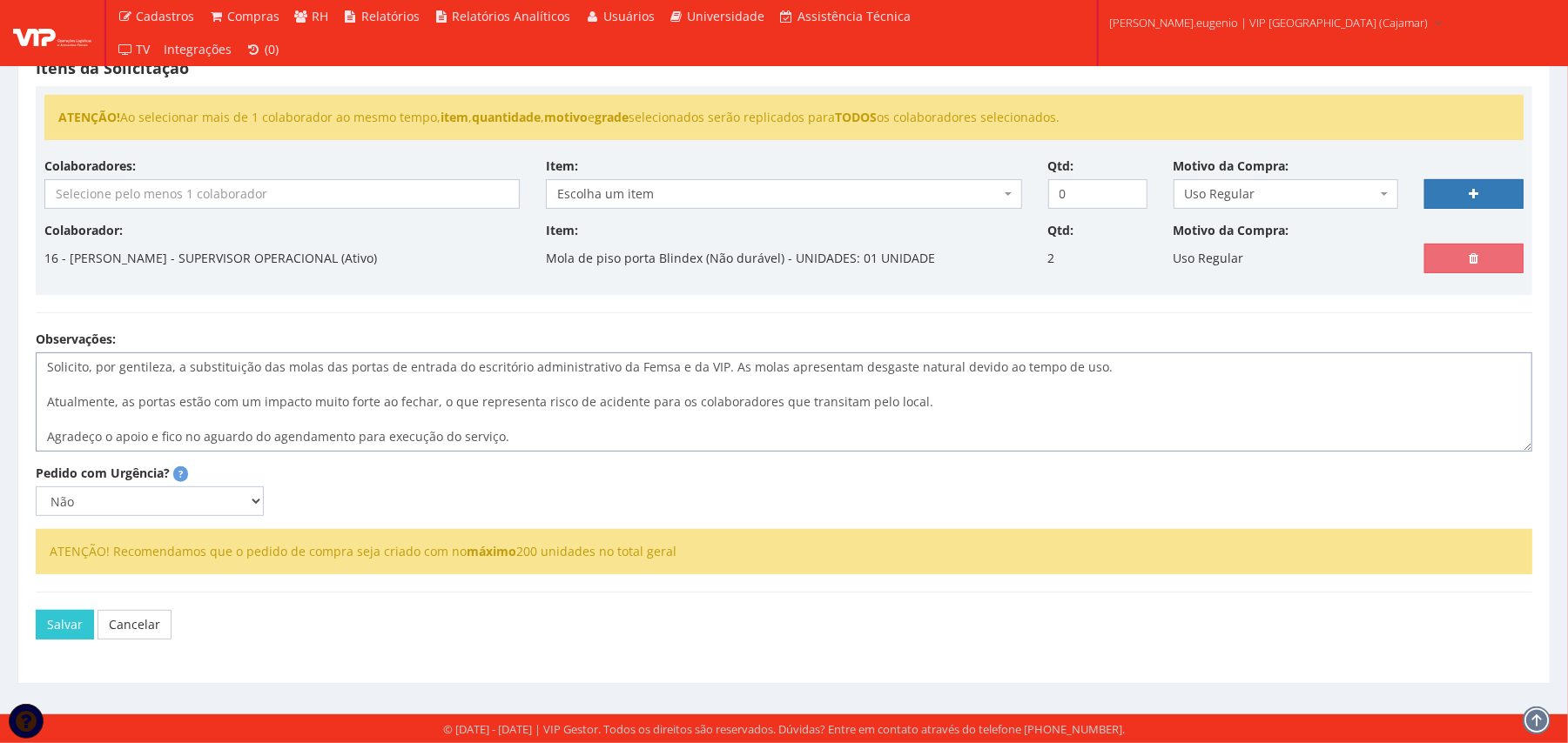
click at [643, 425] on textarea "Solicito, por gentileza, a substituição das molas das portas de entrada do escr…" at bounding box center [783, 403] width 1496 height 100
drag, startPoint x: 545, startPoint y: 429, endPoint x: 0, endPoint y: 444, distance: 545.2
click at [0, 444] on div "Solicitação de Compra Cliente: Selecione um cliente COCA COLA FEMSA - SPAL INDU…" at bounding box center [784, 226] width 1568 height 977
click at [935, 391] on textarea "Solicito, por gentileza, a substituição das molas das portas de entrada do escr…" at bounding box center [783, 403] width 1496 height 100
click at [935, 398] on textarea "Solicito, por gentileza, a substituição das molas das portas de entrada do escr…" at bounding box center [783, 403] width 1496 height 100
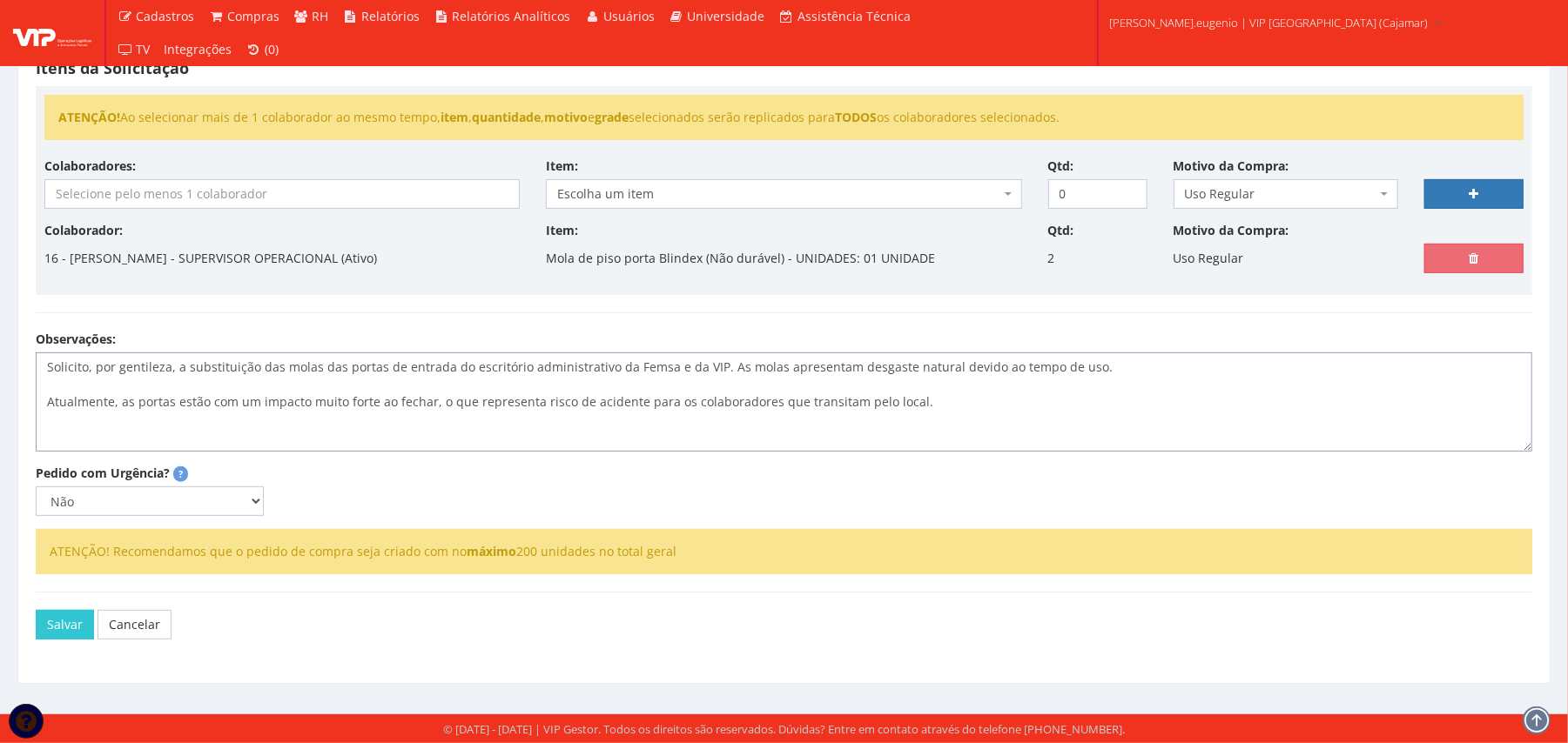
click at [934, 408] on textarea "Solicito, por gentileza, a substituição das molas das portas de entrada do escr…" at bounding box center [783, 403] width 1496 height 100
click at [562, 405] on textarea "Solicito, por gentileza, a substituição das molas das portas de entrada do escr…" at bounding box center [783, 403] width 1496 height 100
click at [980, 401] on textarea "Solicito, por gentileza, a substituição das molas das portas de entrada do escr…" at bounding box center [783, 403] width 1496 height 100
type textarea "Solicito, por gentileza, a substituição das molas das portas de entrada do escr…"
click at [126, 495] on select "Não Sim" at bounding box center [149, 501] width 228 height 30
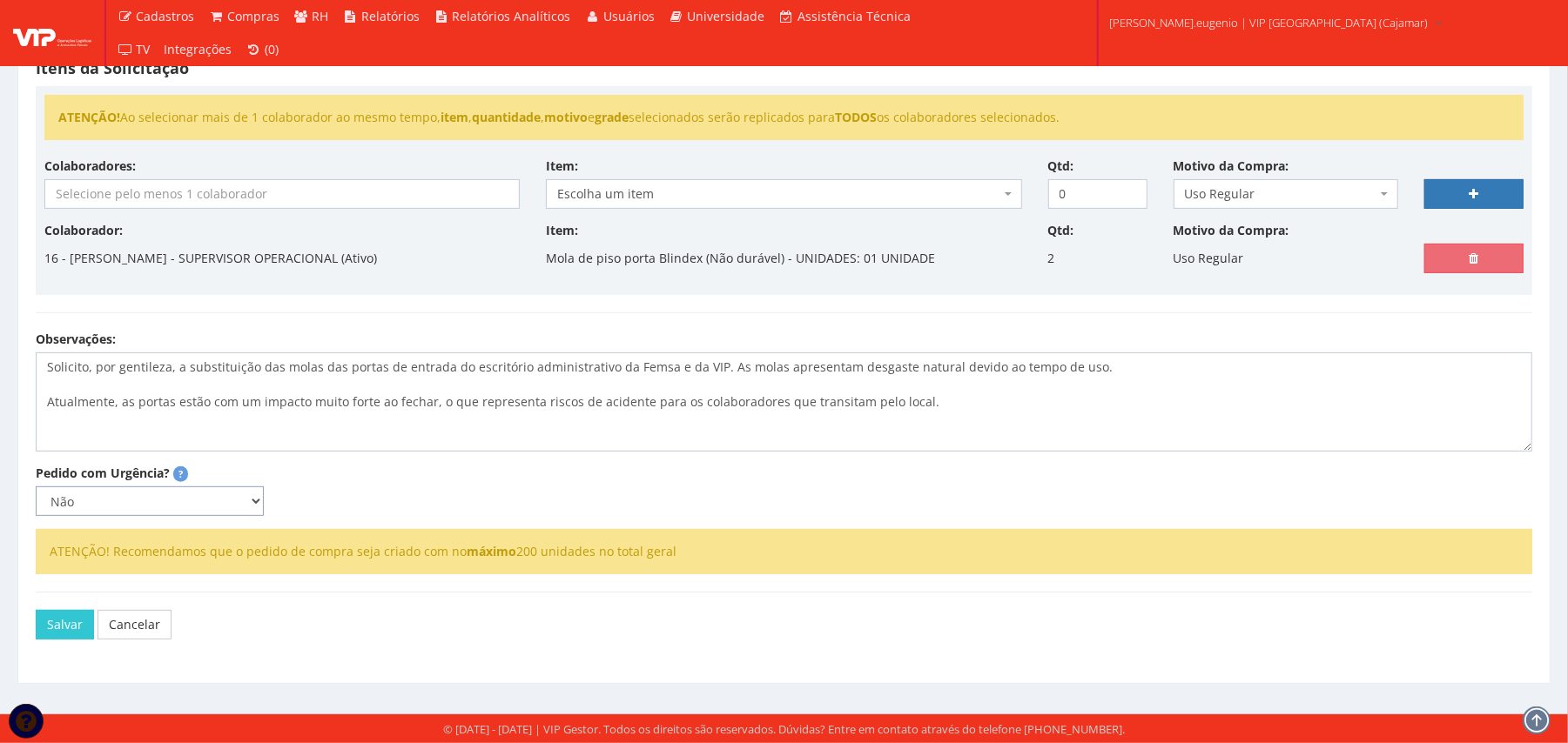
select select "1"
click at [35, 487] on select "Não Sim" at bounding box center [149, 501] width 228 height 30
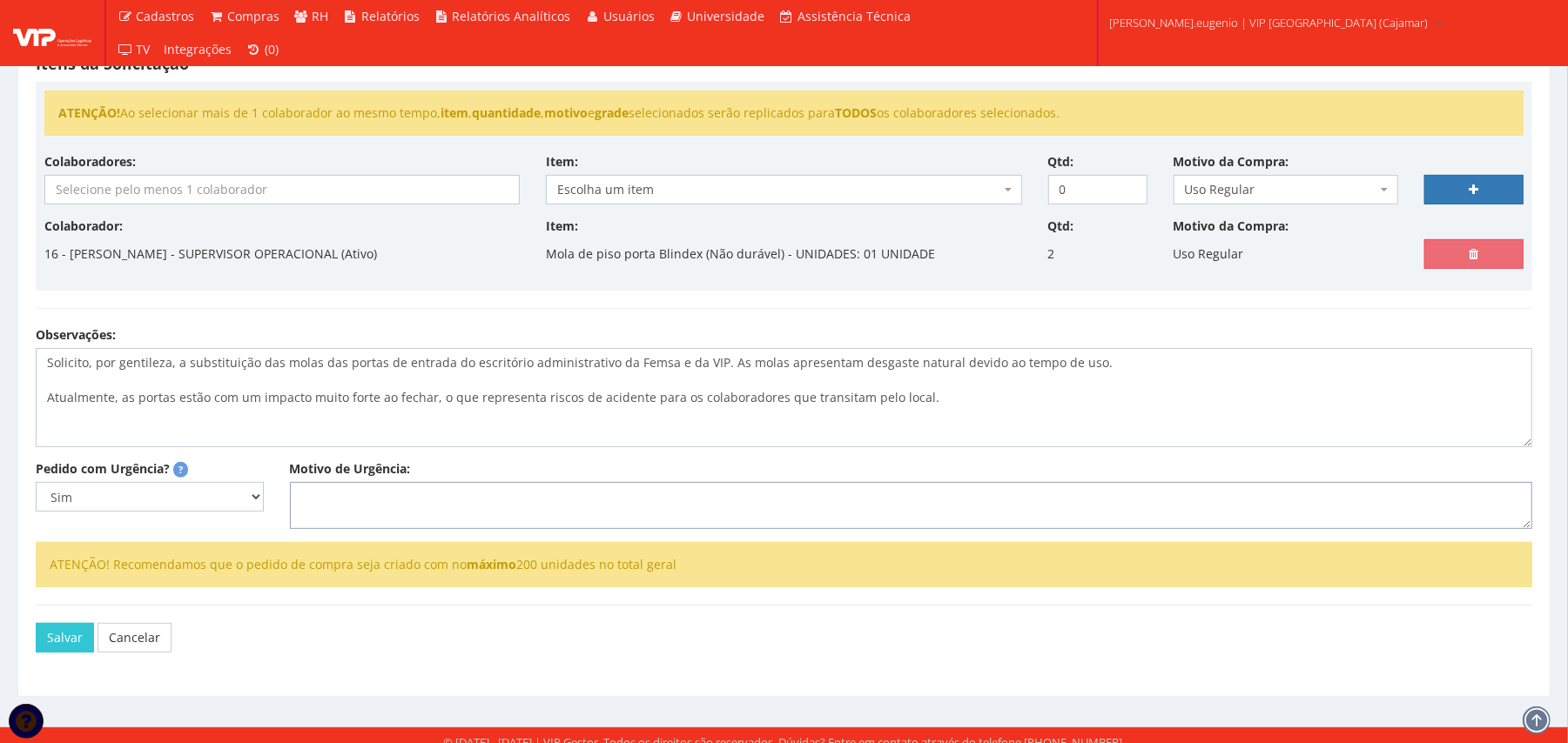
click at [396, 495] on textarea "Motivo de Urgência:" at bounding box center [911, 506] width 1242 height 47
type textarea "Risco de acidente."
click at [71, 641] on button "Salvar" at bounding box center [64, 638] width 58 height 30
